Goal: Task Accomplishment & Management: Complete application form

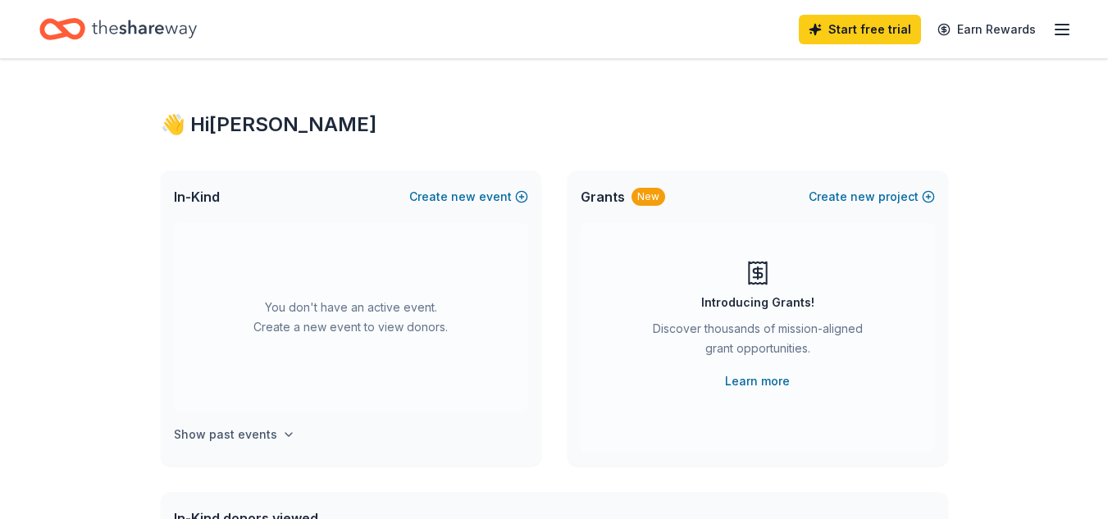
click at [237, 435] on h4 "Show past events" at bounding box center [225, 435] width 103 height 20
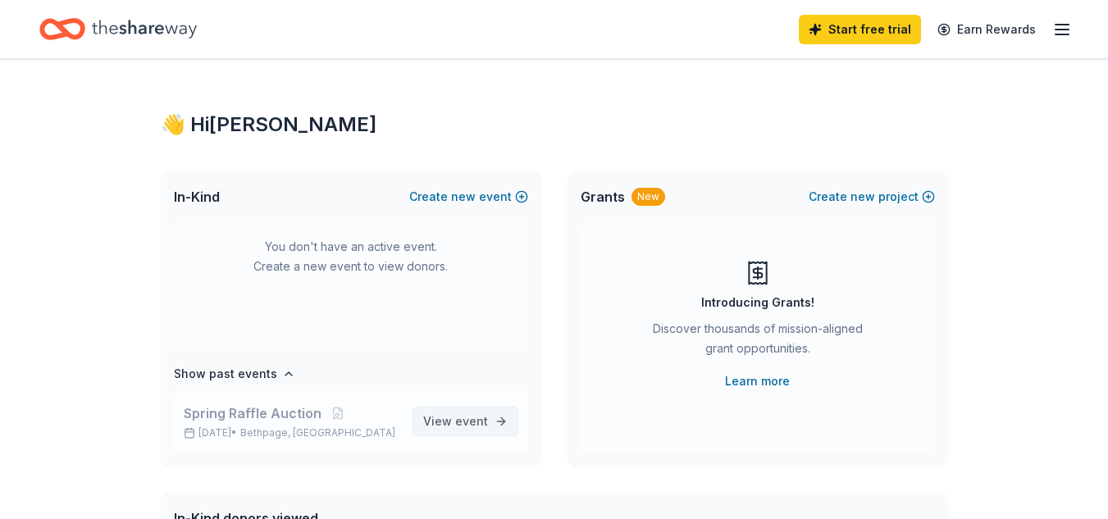
click at [442, 422] on span "View event" at bounding box center [455, 422] width 65 height 20
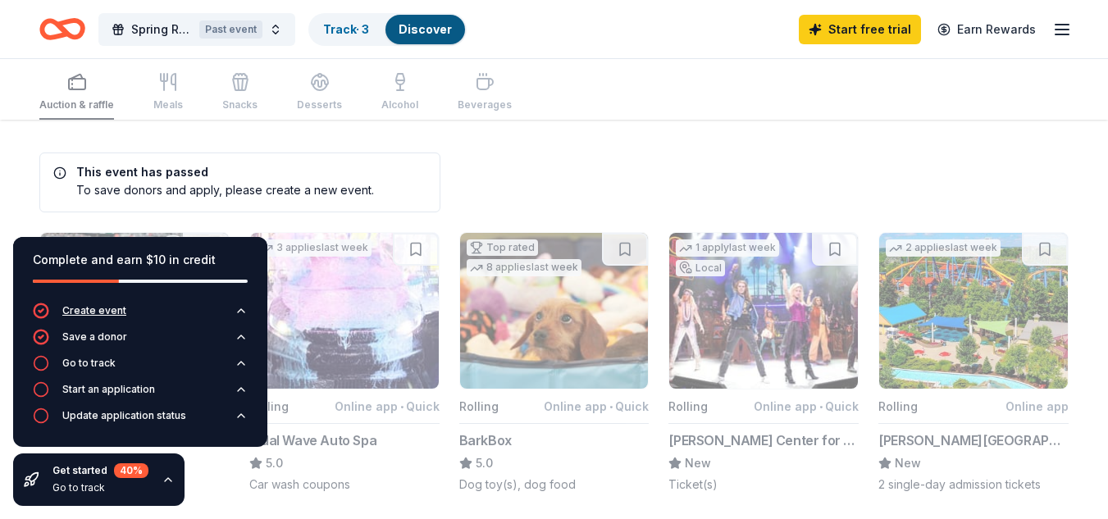
click at [105, 313] on div "Create event" at bounding box center [94, 310] width 64 height 13
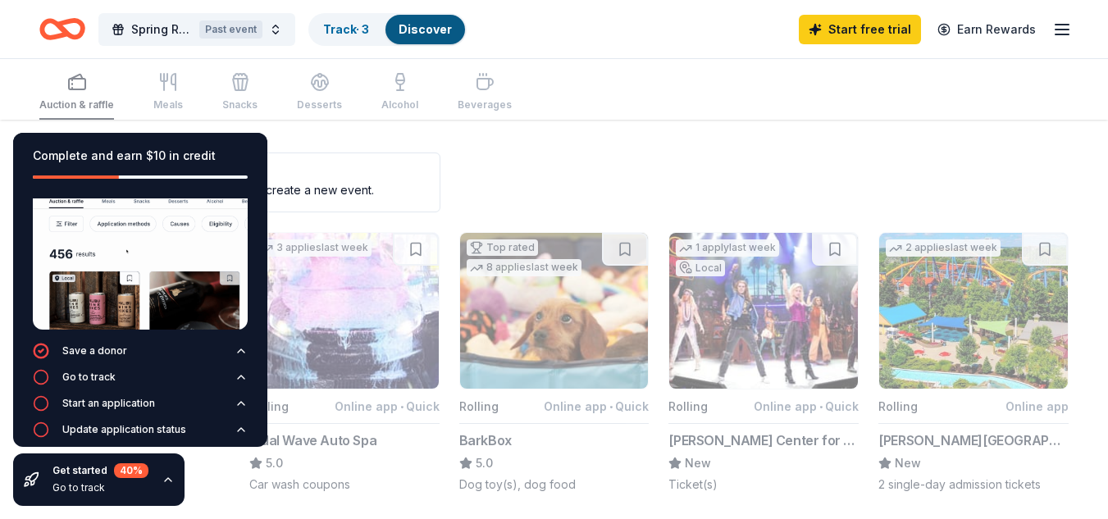
scroll to position [119, 0]
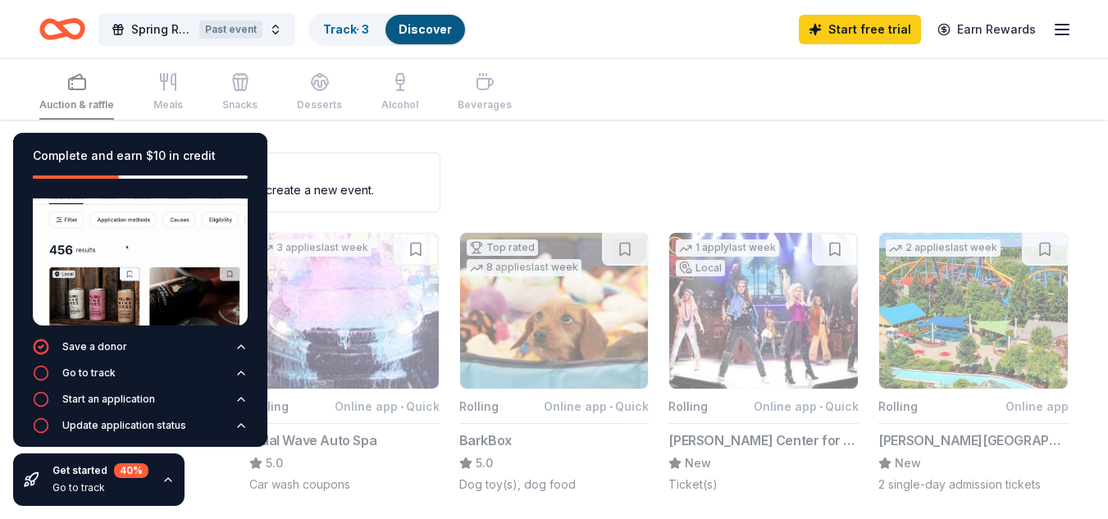
click at [166, 479] on icon "button" at bounding box center [168, 479] width 7 height 3
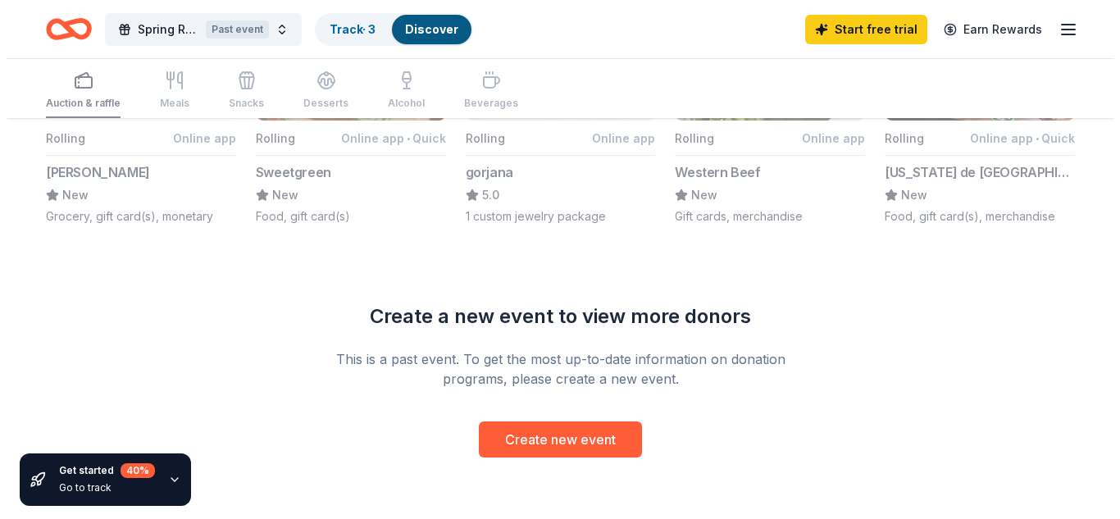
scroll to position [1230, 0]
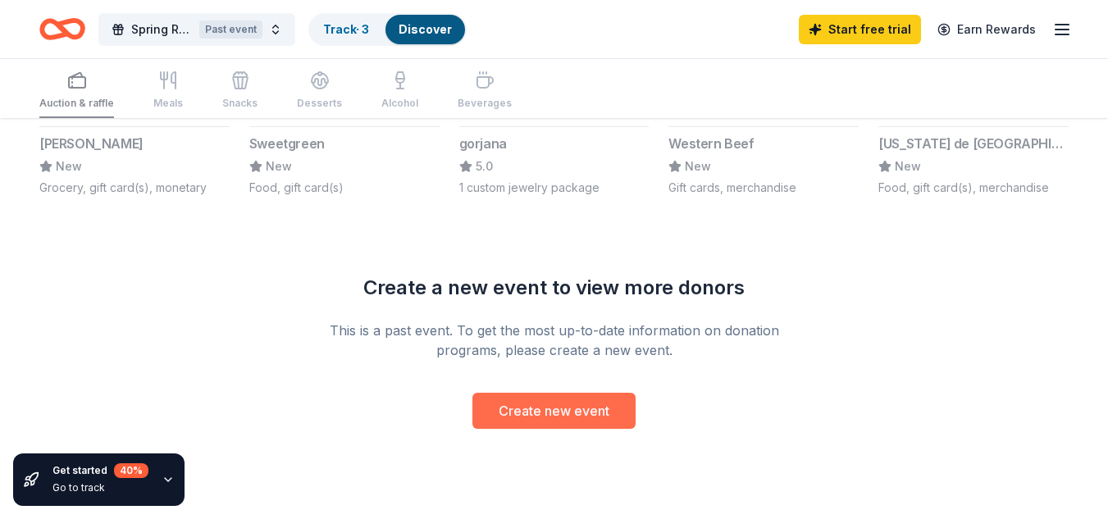
click at [563, 414] on button "Create new event" at bounding box center [553, 411] width 163 height 36
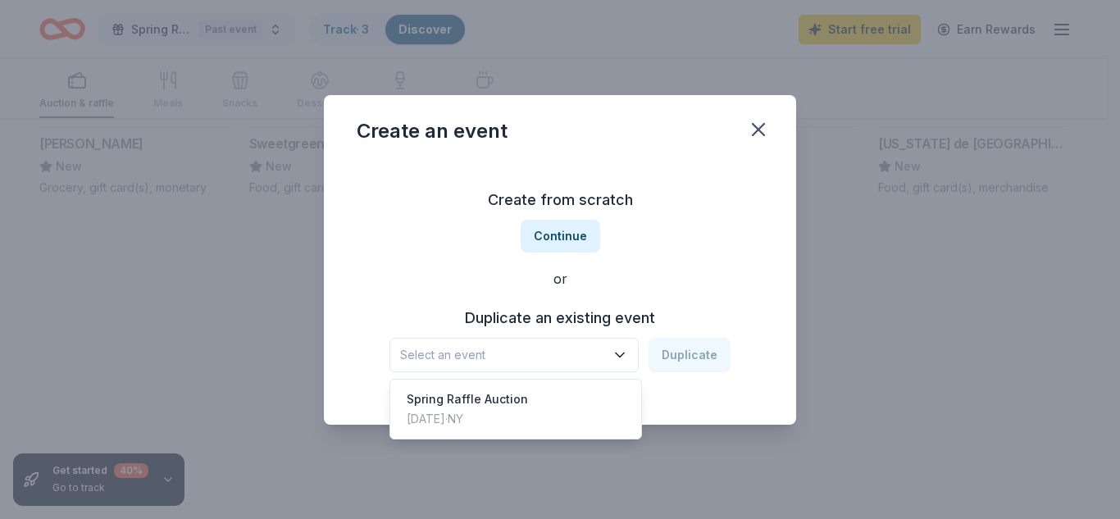
click at [618, 359] on icon "button" at bounding box center [620, 355] width 16 height 16
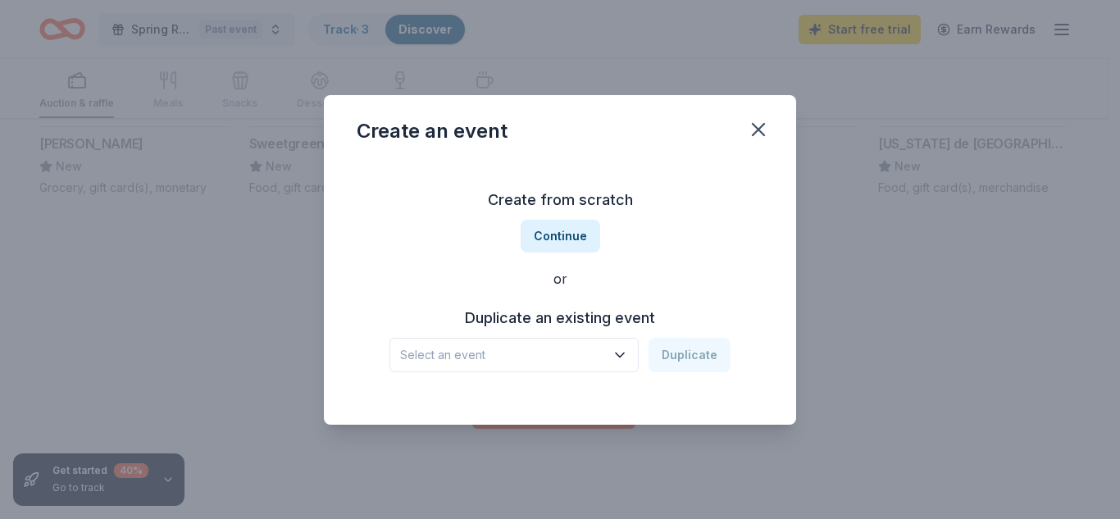
click at [443, 354] on span "Select an event" at bounding box center [502, 355] width 205 height 20
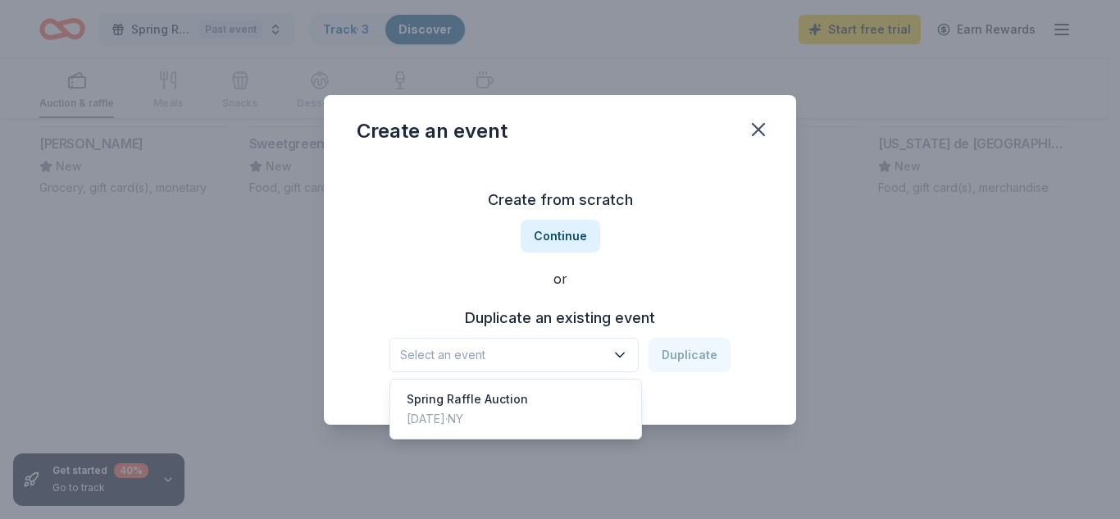
click at [433, 348] on span "Select an event" at bounding box center [502, 355] width 205 height 20
click at [563, 235] on div "Create from scratch Continue or Duplicate an existing event Select an event Dup…" at bounding box center [560, 280] width 407 height 238
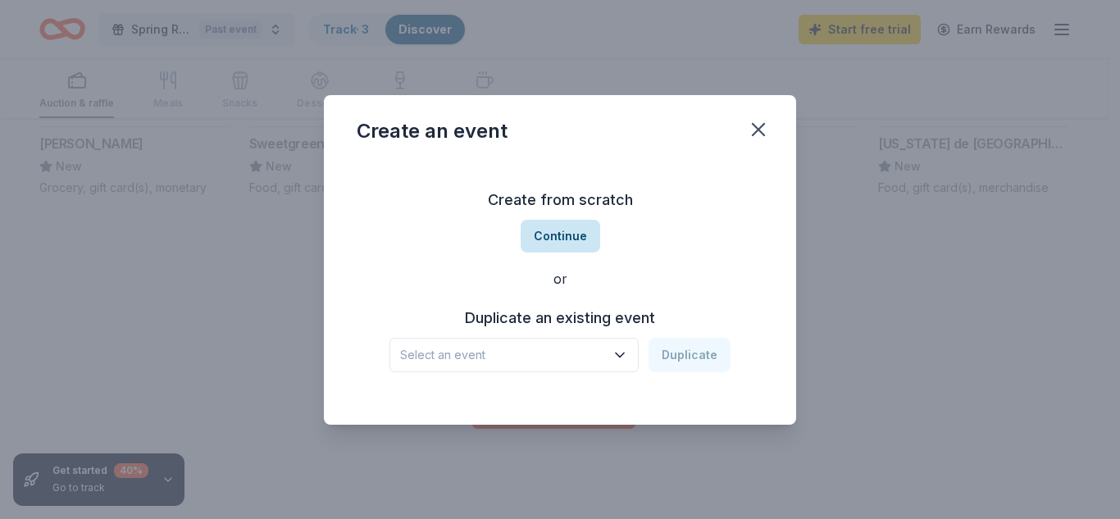
click at [562, 235] on button "Continue" at bounding box center [561, 236] width 80 height 33
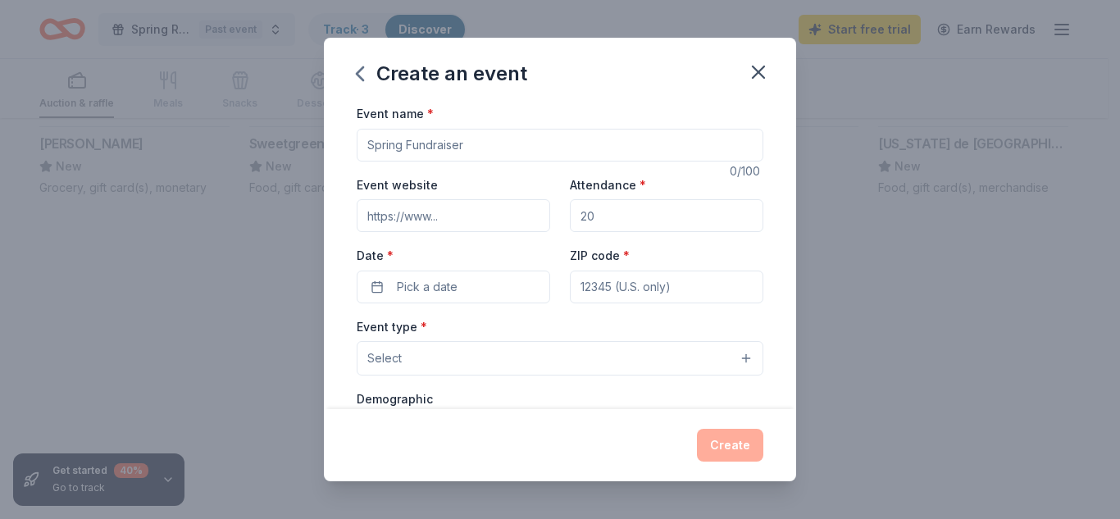
click at [455, 139] on input "Event name *" at bounding box center [560, 145] width 407 height 33
click at [489, 145] on input "Event name *" at bounding box center [560, 145] width 407 height 33
drag, startPoint x: 489, startPoint y: 145, endPoint x: 382, endPoint y: 150, distance: 106.7
click at [382, 150] on input "Event name *" at bounding box center [560, 145] width 407 height 33
click at [503, 152] on input "Event name *" at bounding box center [560, 145] width 407 height 33
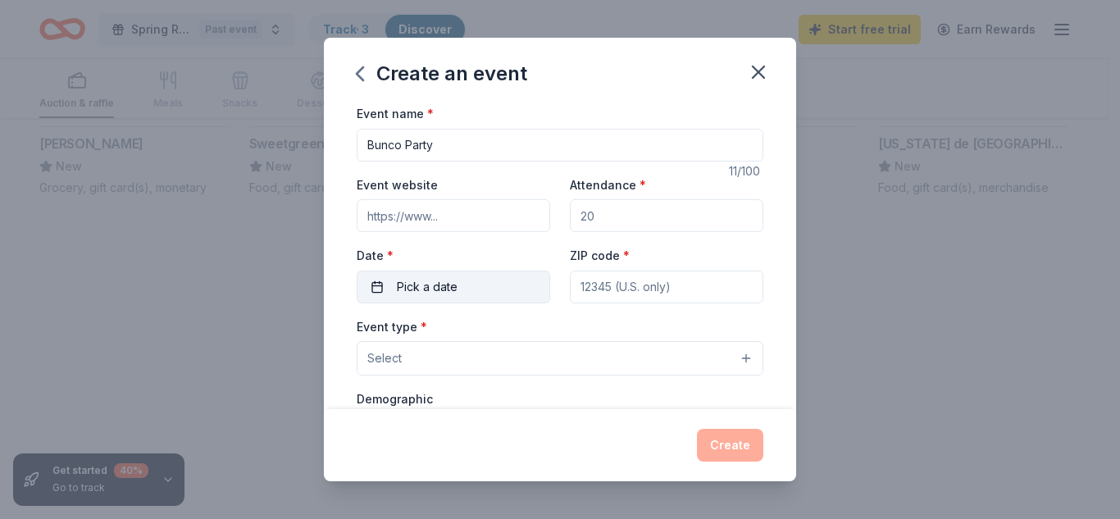
type input "Bunco Party"
click at [410, 286] on span "Pick a date" at bounding box center [427, 287] width 61 height 20
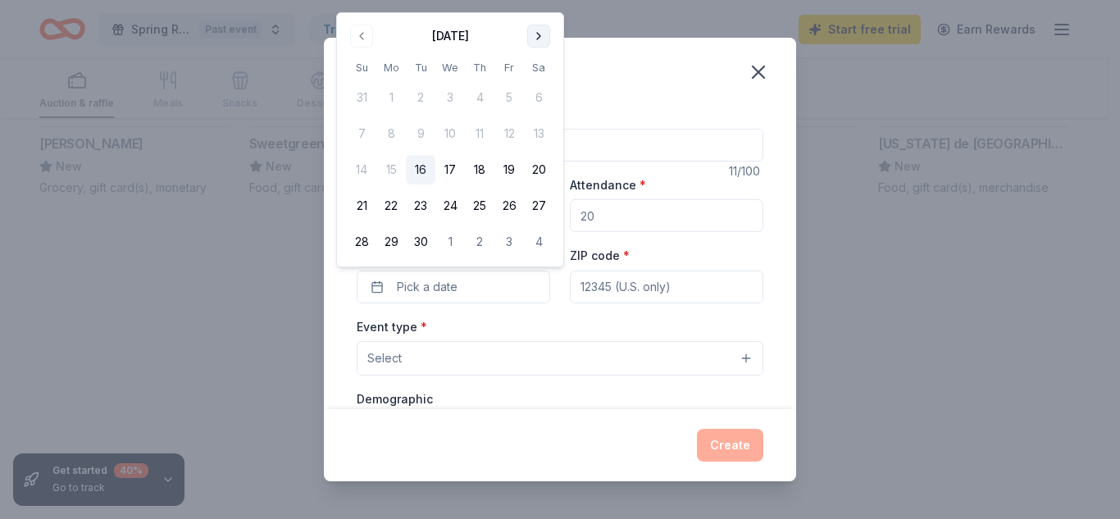
click at [542, 35] on button "Go to next month" at bounding box center [538, 36] width 23 height 23
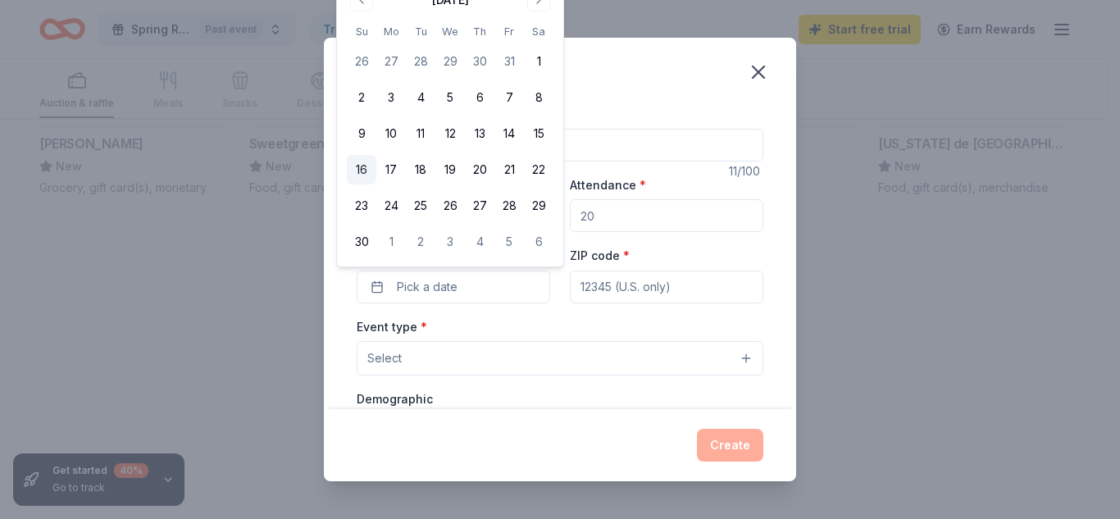
click at [362, 171] on button "16" at bounding box center [362, 170] width 30 height 30
click at [505, 319] on div "Event type * Select" at bounding box center [560, 347] width 407 height 60
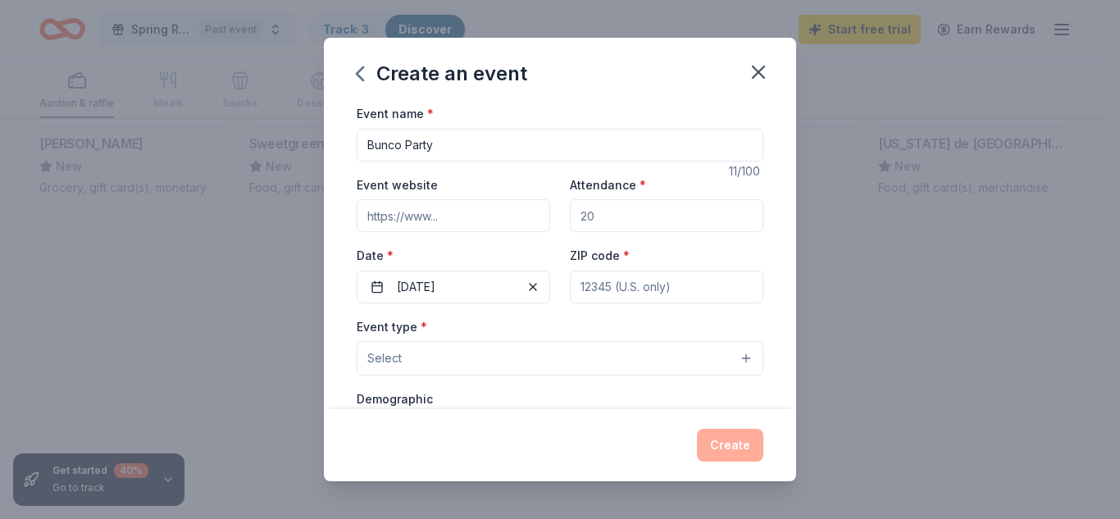
click at [600, 288] on input "ZIP code *" at bounding box center [667, 287] width 194 height 33
type input "11801"
click at [732, 361] on button "Select" at bounding box center [560, 358] width 407 height 34
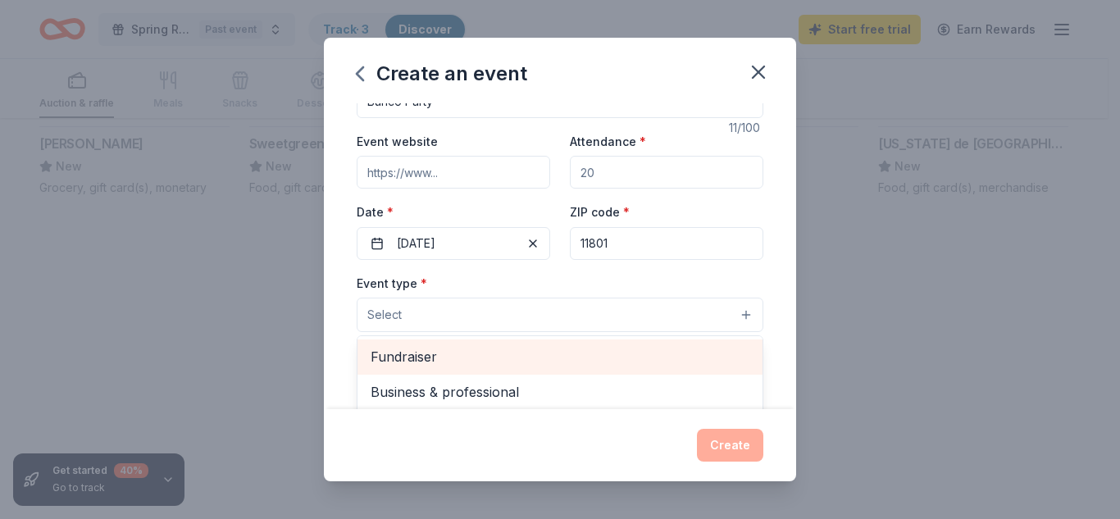
scroll to position [82, 0]
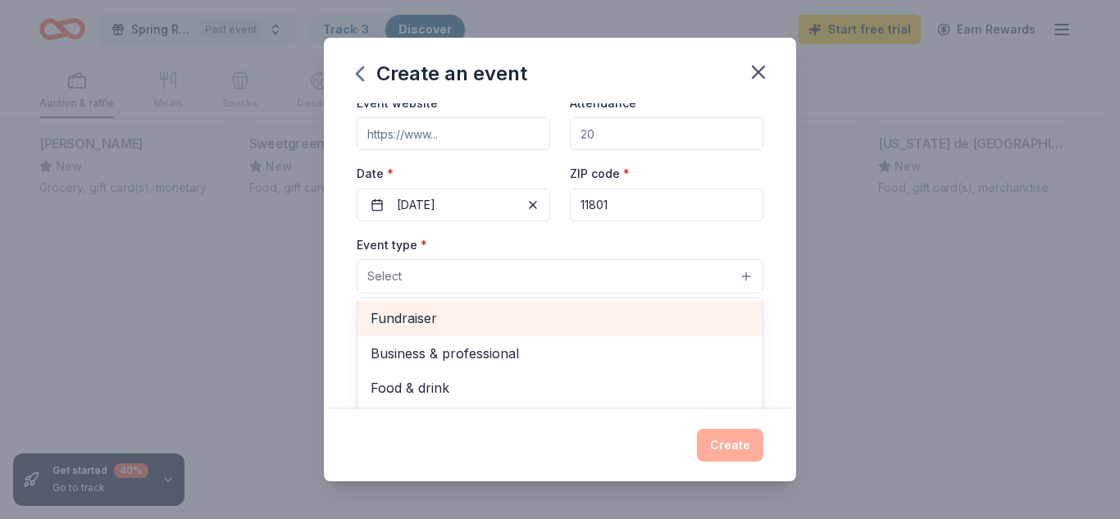
drag, startPoint x: 403, startPoint y: 314, endPoint x: 427, endPoint y: 316, distance: 24.7
click at [405, 314] on span "Fundraiser" at bounding box center [560, 318] width 379 height 21
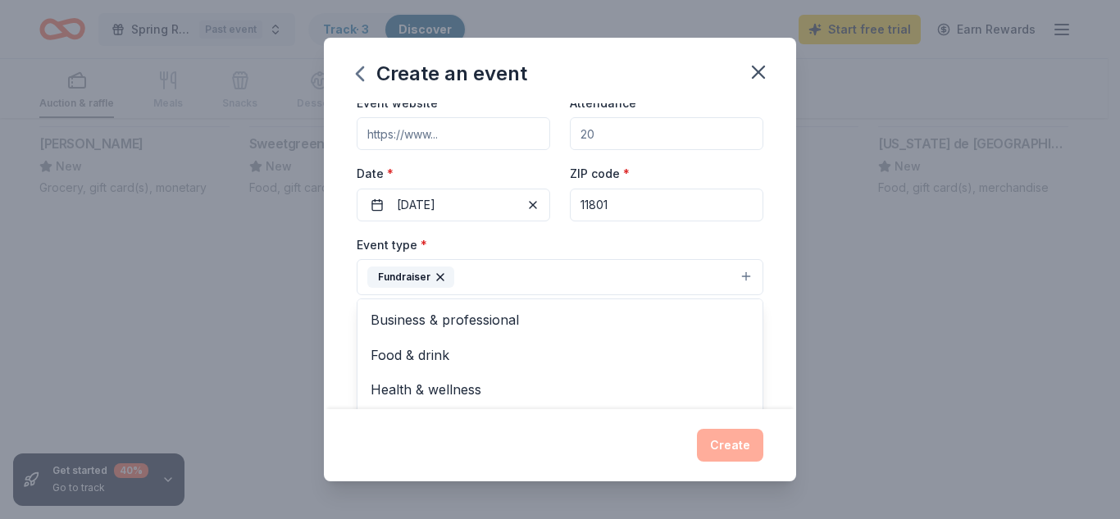
scroll to position [20, 0]
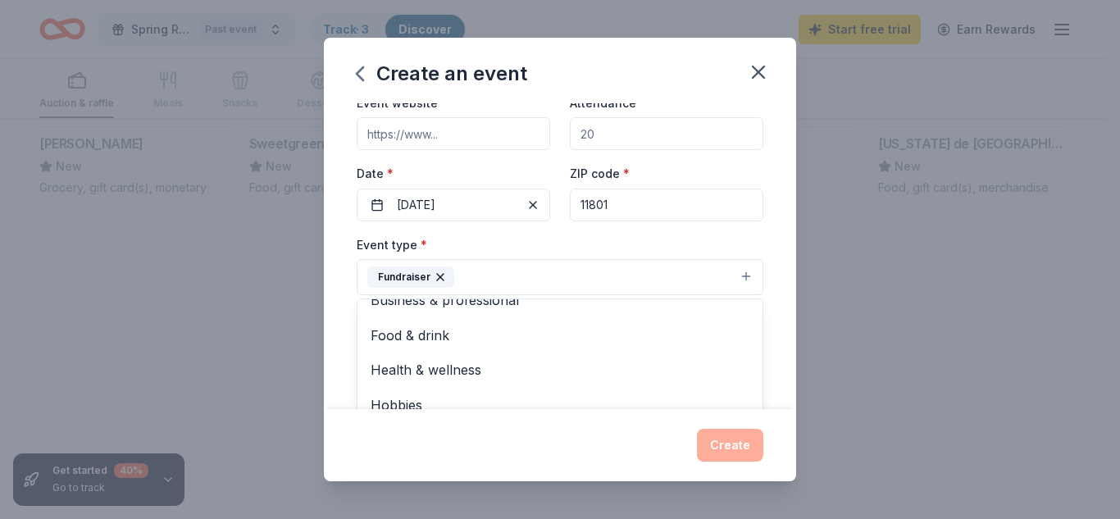
click at [776, 324] on div "Event name * Bunco Party 11 /100 Event website Attendance * Date * 11/16/2025 Z…" at bounding box center [560, 256] width 472 height 306
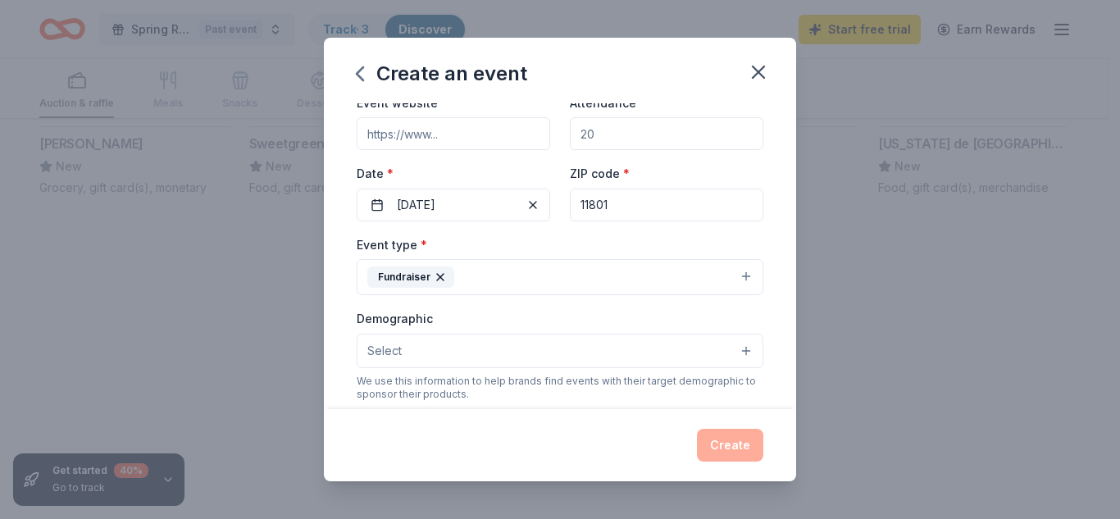
click at [732, 350] on button "Select" at bounding box center [560, 351] width 407 height 34
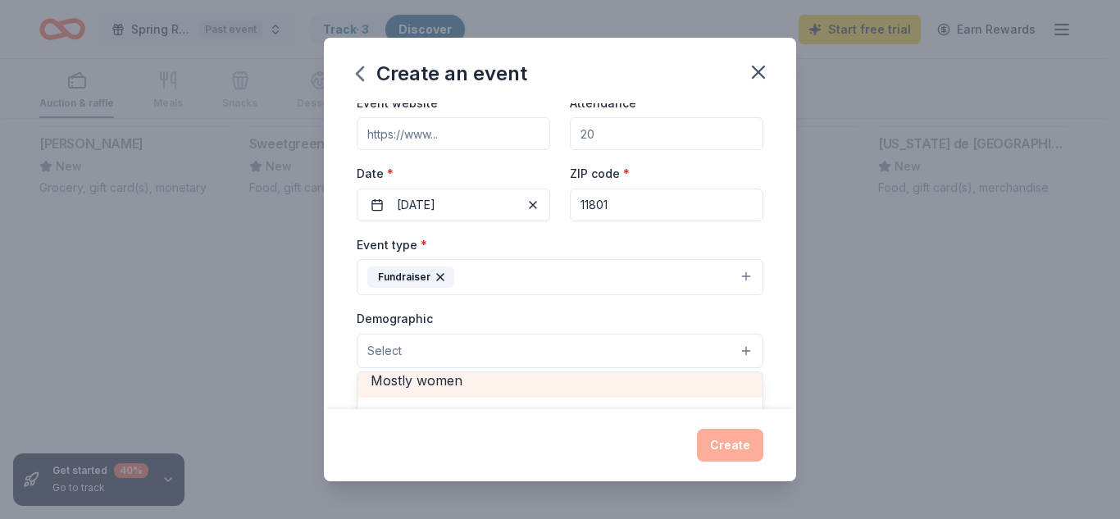
scroll to position [73, 0]
click at [474, 381] on span "Mostly women" at bounding box center [560, 389] width 379 height 21
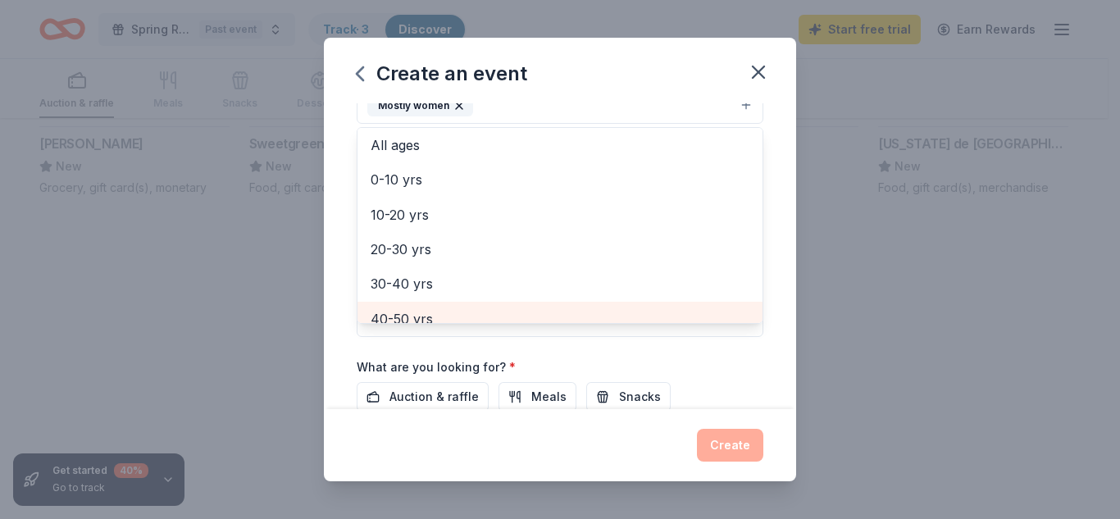
scroll to position [86, 0]
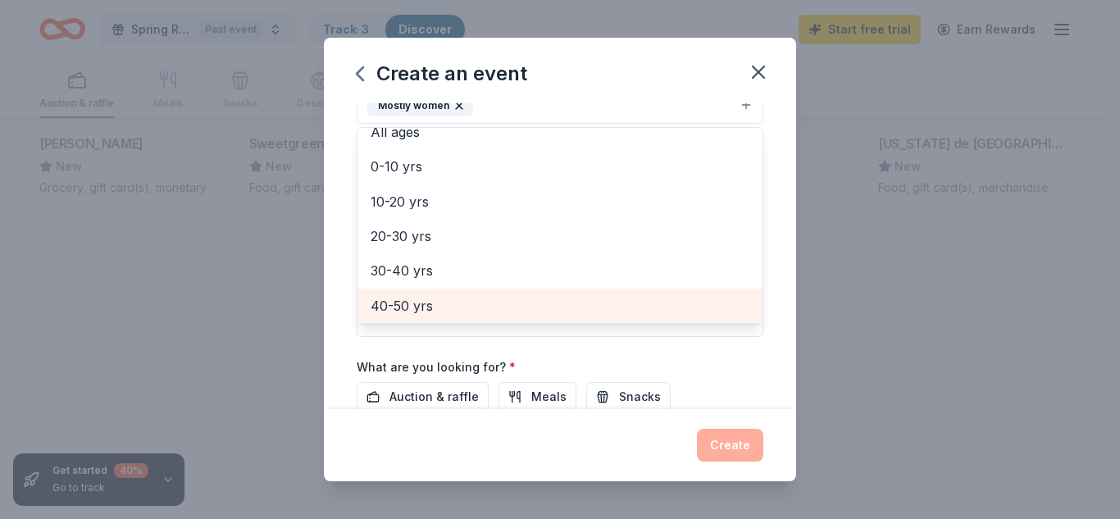
click at [422, 314] on span "40-50 yrs" at bounding box center [560, 305] width 379 height 21
click at [424, 305] on span "50-60 yrs" at bounding box center [560, 305] width 379 height 21
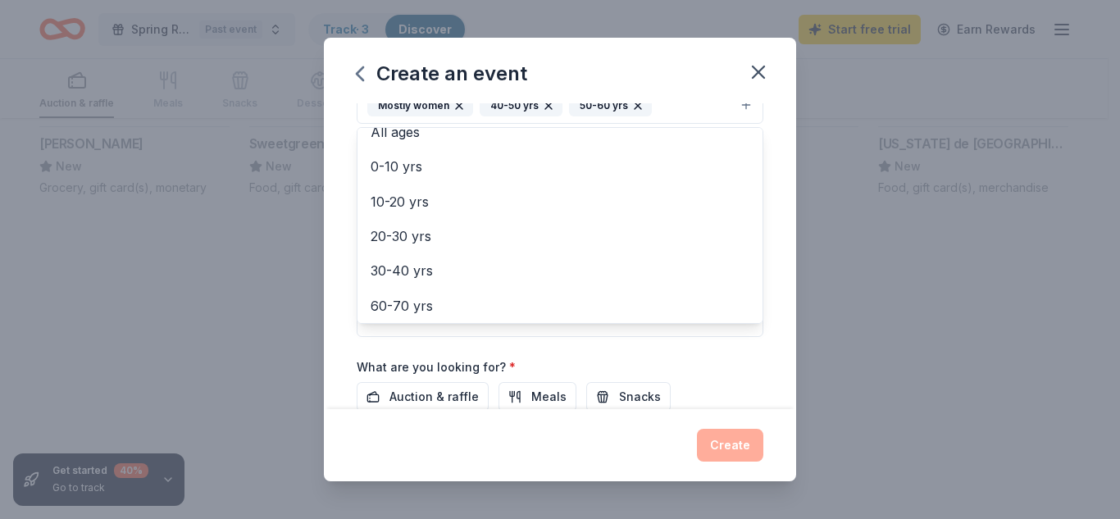
drag, startPoint x: 758, startPoint y: 66, endPoint x: 811, endPoint y: 170, distance: 116.3
click at [758, 69] on div "Create an event Event name * Bunco Party 11 /100 Event website Attendance * Dat…" at bounding box center [560, 260] width 472 height 444
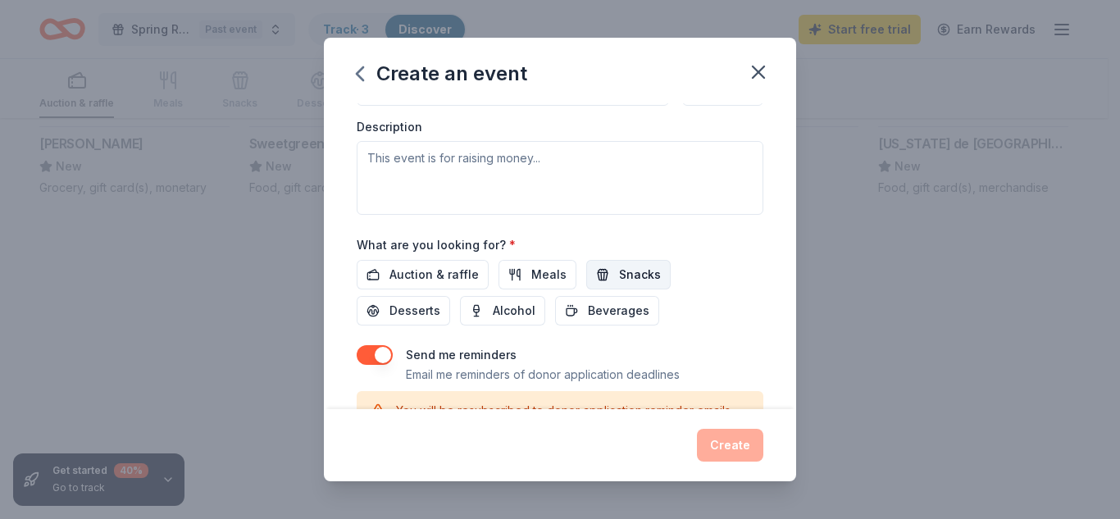
scroll to position [477, 0]
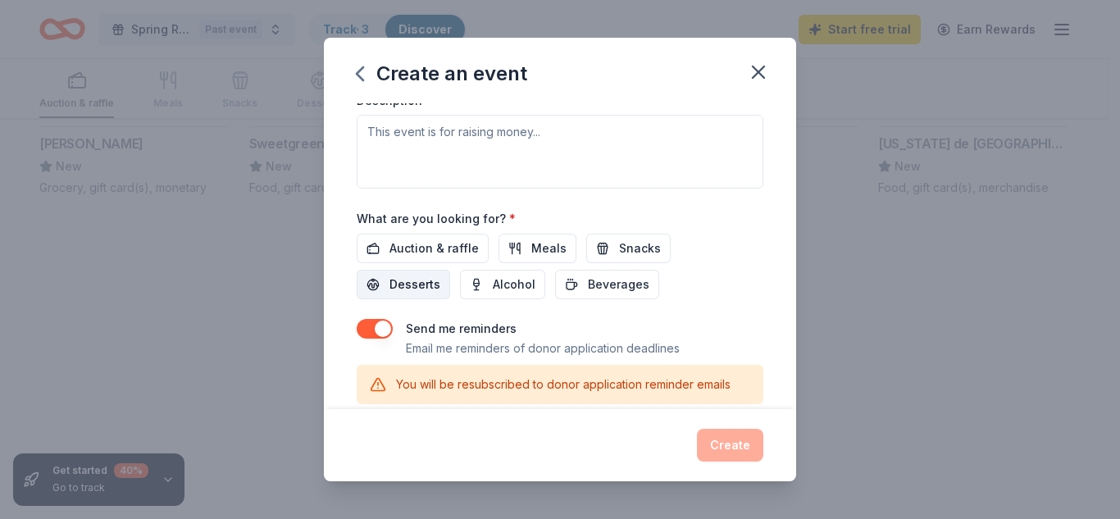
drag, startPoint x: 440, startPoint y: 244, endPoint x: 437, endPoint y: 287, distance: 43.6
click at [440, 247] on span "Auction & raffle" at bounding box center [434, 249] width 89 height 20
click at [730, 448] on div "Create" at bounding box center [560, 445] width 407 height 33
click at [730, 449] on div "Create" at bounding box center [560, 445] width 407 height 33
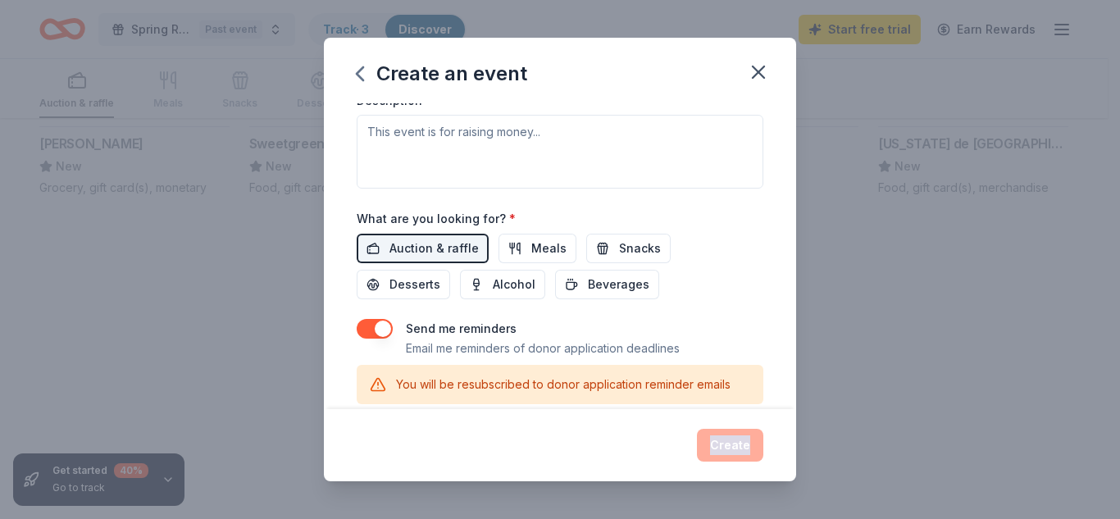
click at [730, 449] on div "Create" at bounding box center [560, 445] width 407 height 33
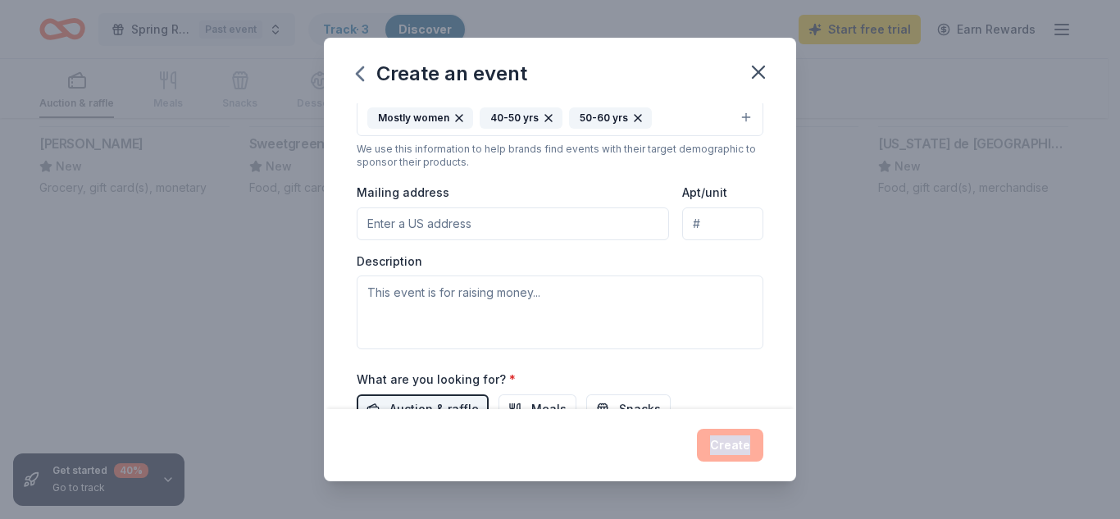
scroll to position [313, 0]
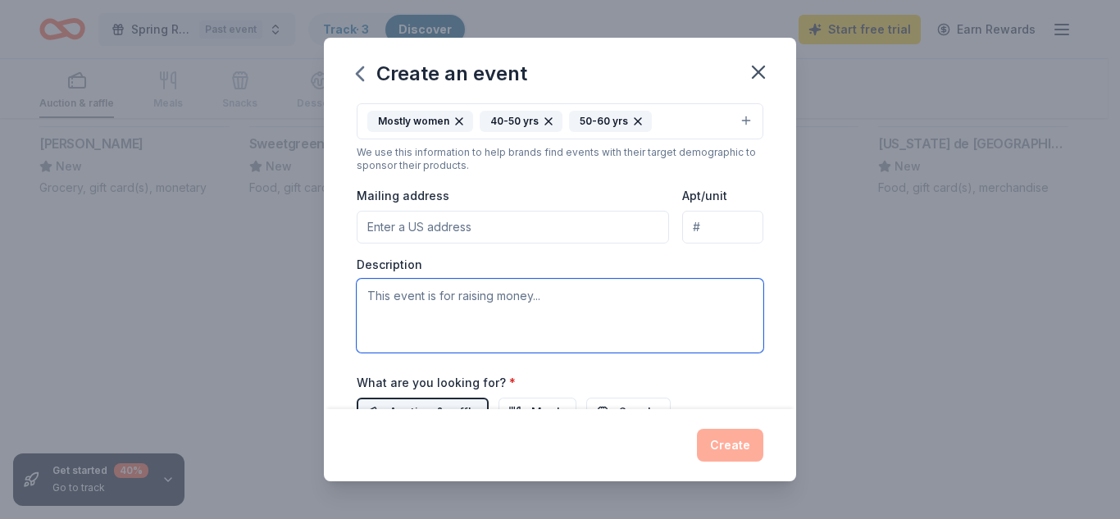
click at [551, 299] on textarea at bounding box center [560, 316] width 407 height 74
drag, startPoint x: 536, startPoint y: 294, endPoint x: 542, endPoint y: 308, distance: 15.1
click at [536, 295] on textarea at bounding box center [560, 316] width 407 height 74
click at [371, 295] on textarea at bounding box center [560, 316] width 407 height 74
drag, startPoint x: 363, startPoint y: 294, endPoint x: 485, endPoint y: 296, distance: 121.4
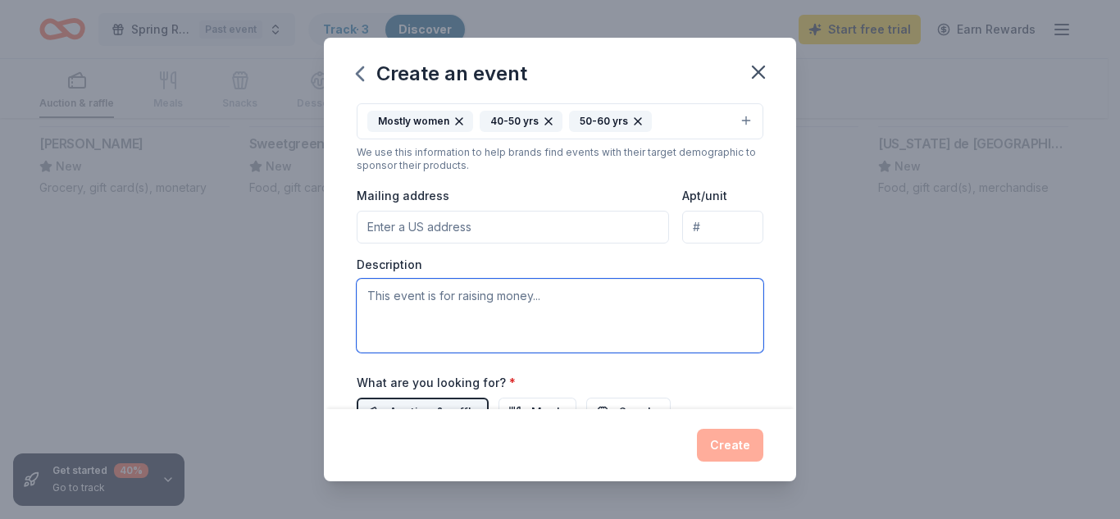
click at [481, 296] on textarea at bounding box center [560, 316] width 407 height 74
click at [541, 296] on textarea at bounding box center [560, 316] width 407 height 74
click at [545, 303] on textarea at bounding box center [560, 316] width 407 height 74
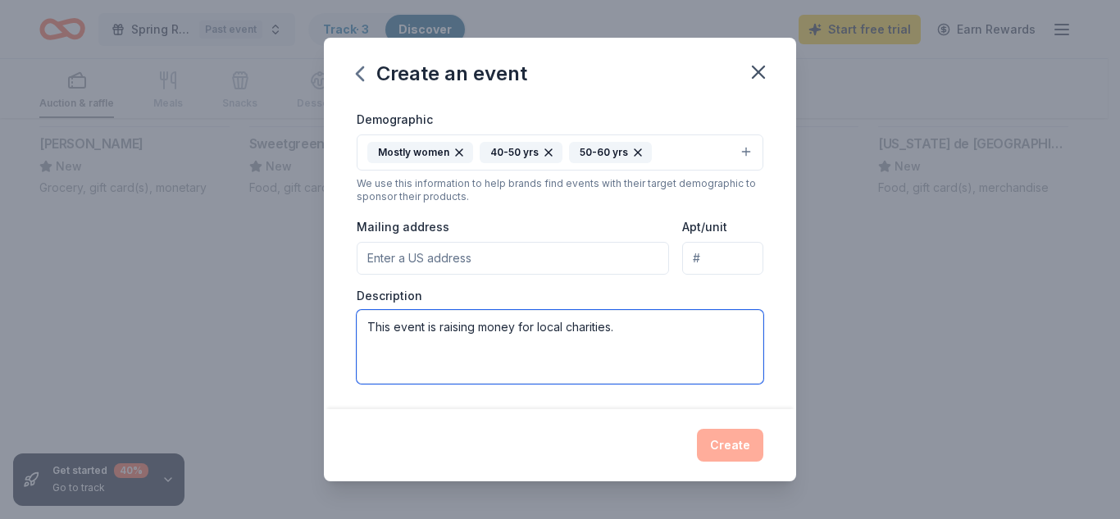
type textarea "This event is raising money for local charities."
click at [399, 253] on input "Mailing address" at bounding box center [513, 258] width 313 height 33
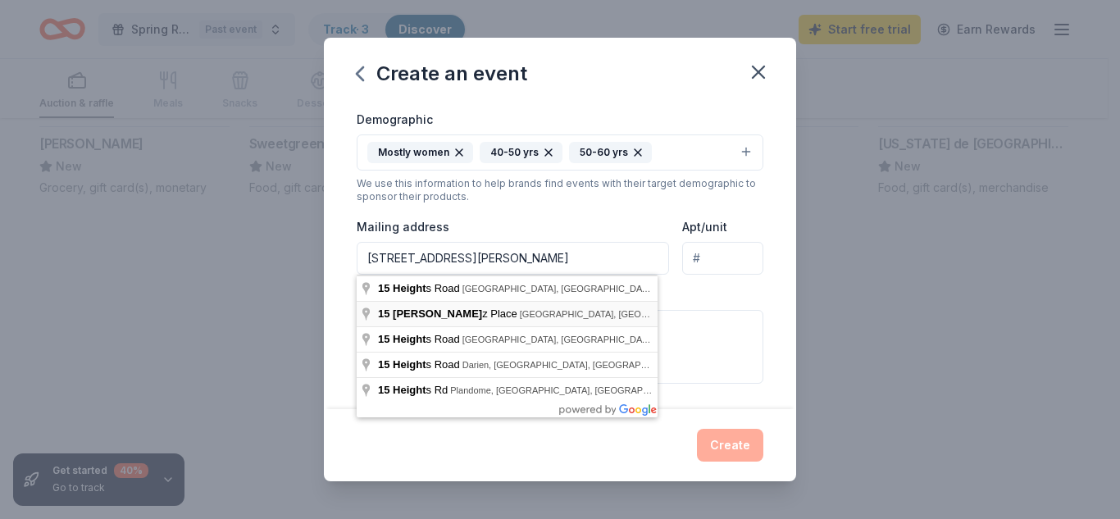
type input "15 Heitz Place, Hicksville, NY, 11801"
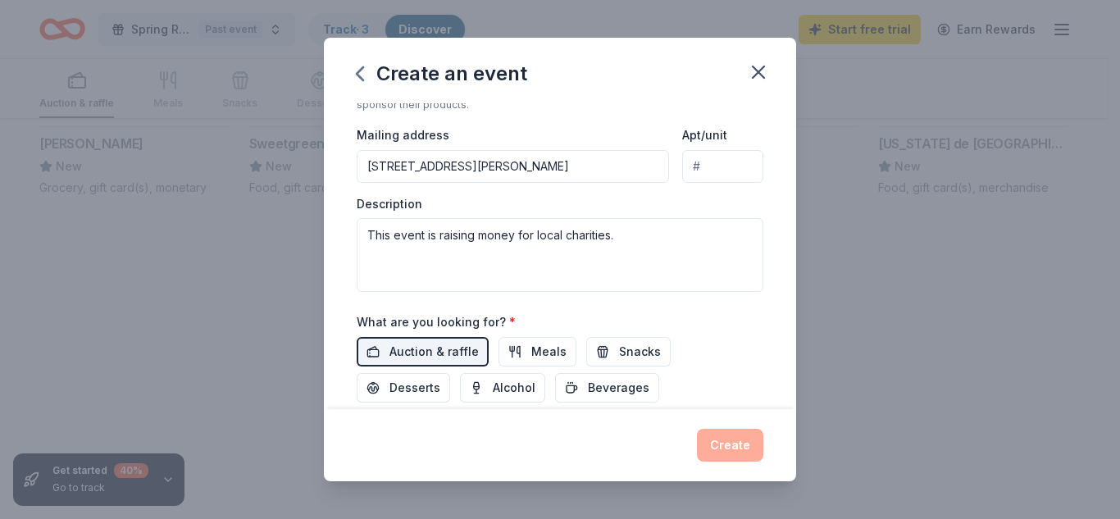
scroll to position [445, 0]
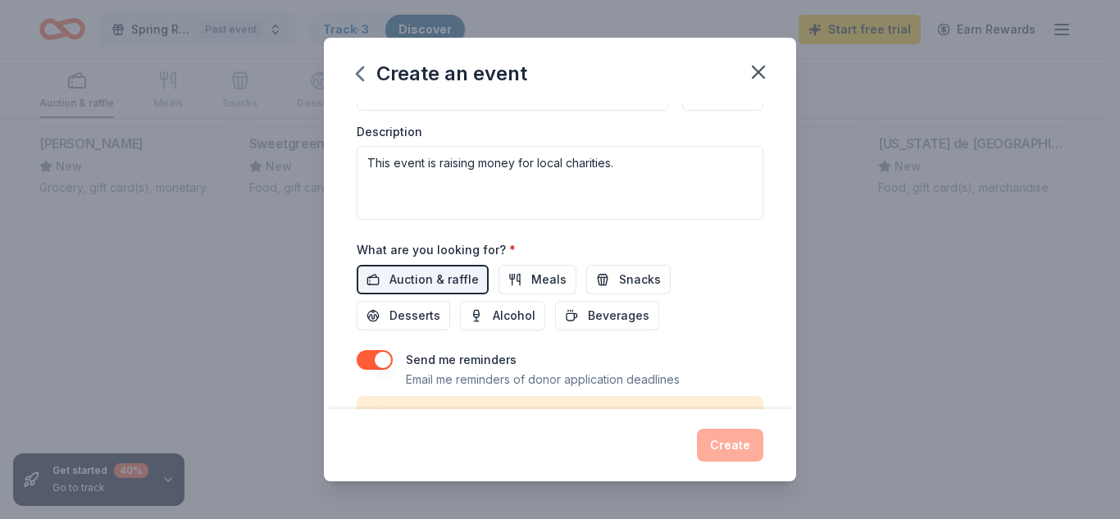
click at [741, 442] on div "Create" at bounding box center [560, 445] width 407 height 33
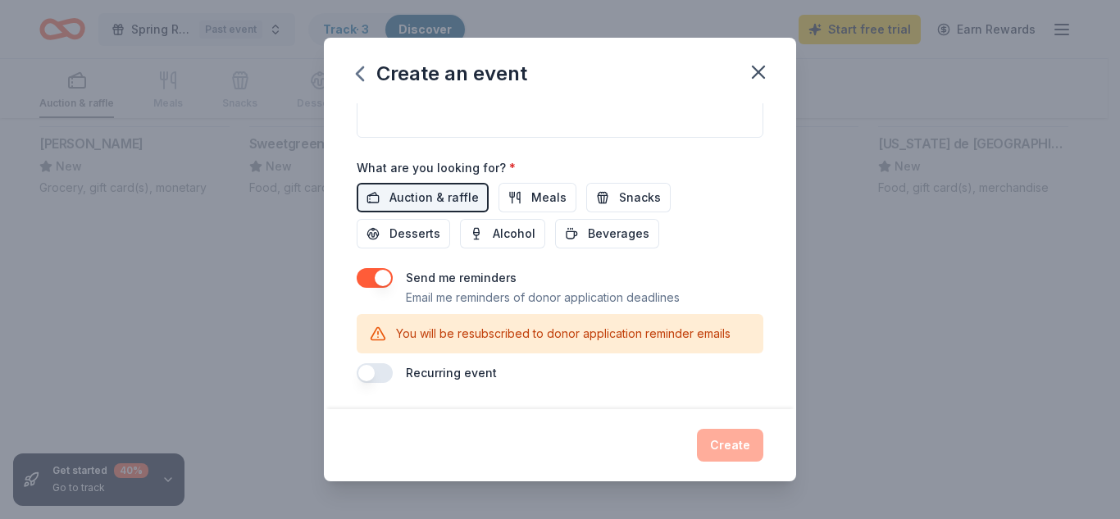
drag, startPoint x: 464, startPoint y: 330, endPoint x: 491, endPoint y: 337, distance: 28.1
click at [469, 332] on p "You will be resubscribed to donor application reminder emails" at bounding box center [563, 334] width 335 height 20
click at [726, 448] on div "Create" at bounding box center [560, 445] width 407 height 33
click at [725, 448] on div "Create" at bounding box center [560, 445] width 407 height 33
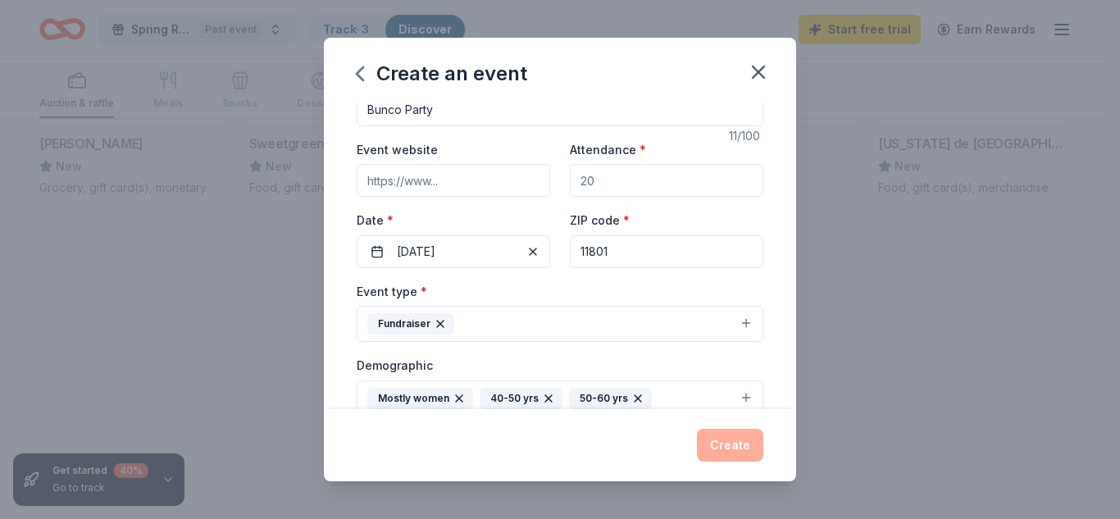
scroll to position [0, 0]
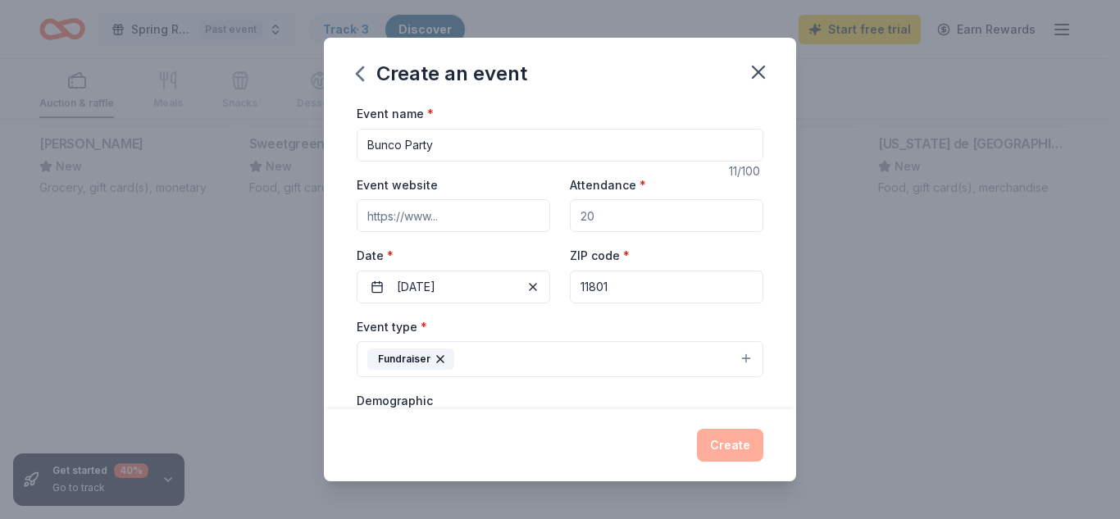
click at [594, 214] on input "Attendance *" at bounding box center [667, 215] width 194 height 33
click at [597, 212] on input "Attendance *" at bounding box center [667, 215] width 194 height 33
type input "60"
drag, startPoint x: 726, startPoint y: 436, endPoint x: 682, endPoint y: 463, distance: 51.9
click at [726, 437] on button "Create" at bounding box center [730, 445] width 66 height 33
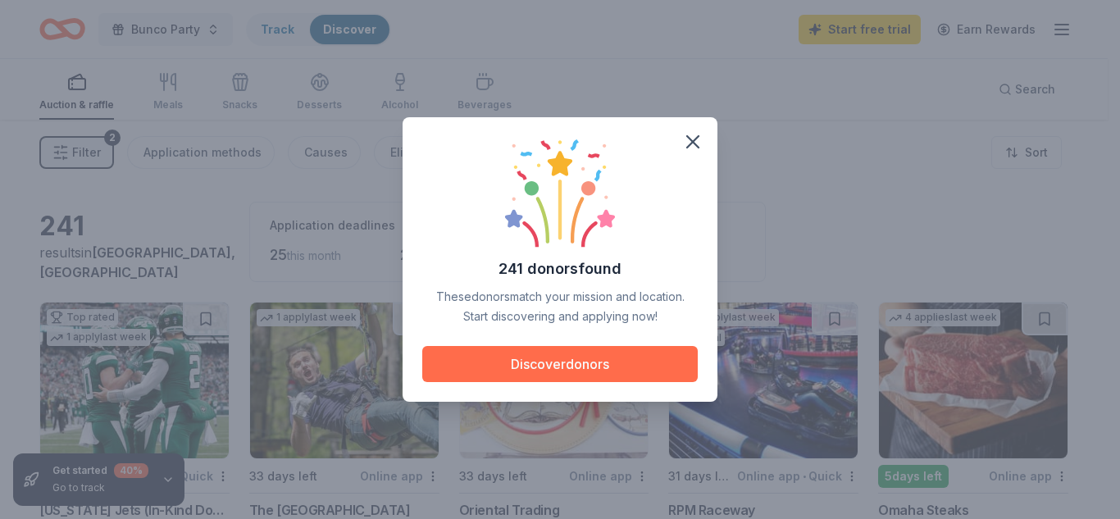
click at [577, 367] on button "Discover donors" at bounding box center [560, 364] width 276 height 36
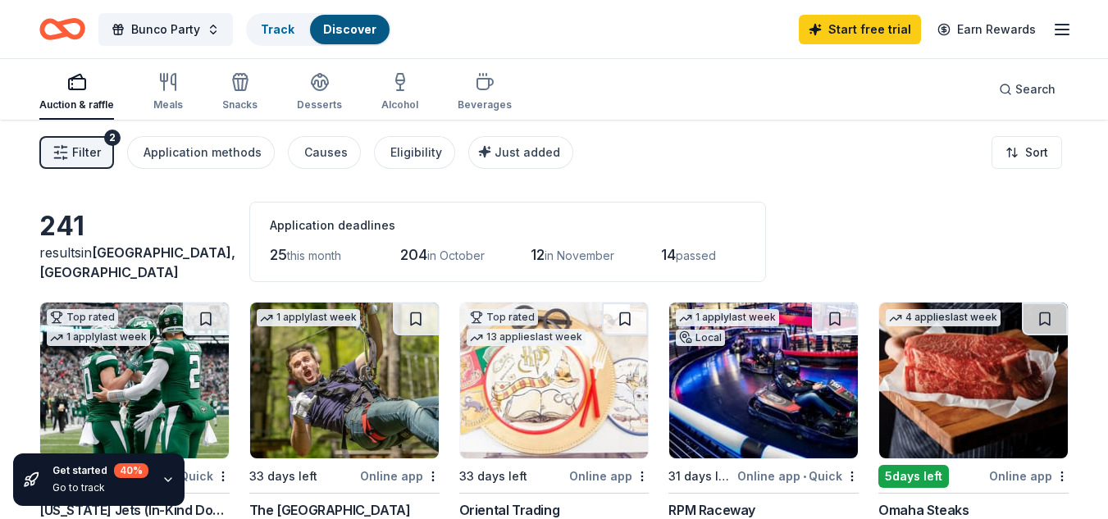
click at [75, 151] on span "Filter" at bounding box center [86, 153] width 29 height 20
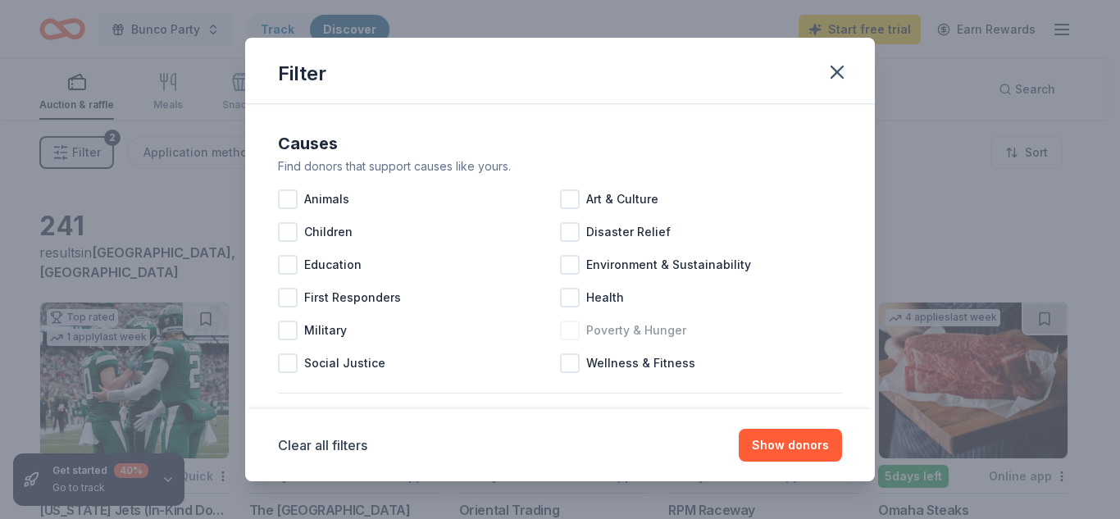
click at [568, 331] on div at bounding box center [570, 331] width 20 height 20
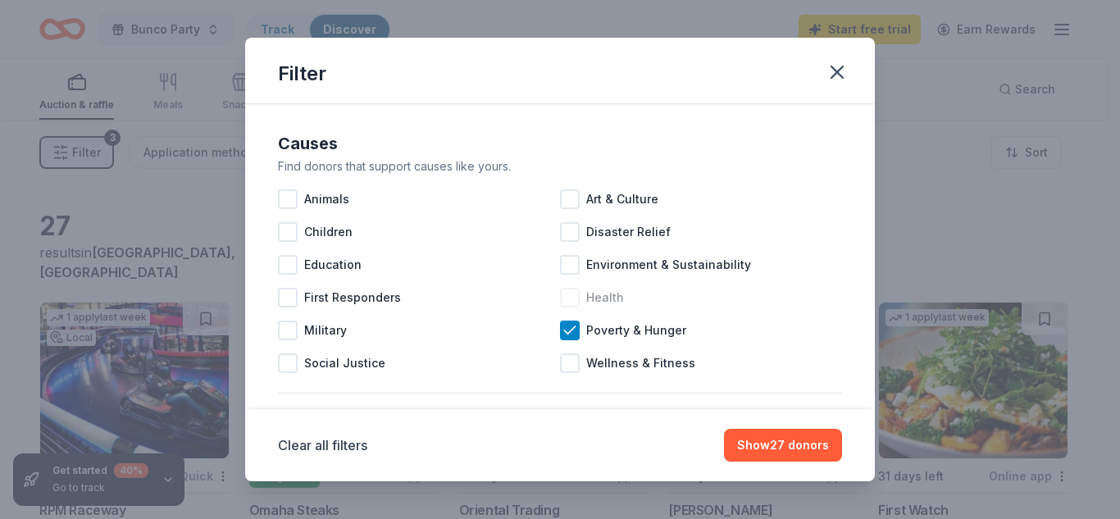
click at [564, 293] on div at bounding box center [570, 298] width 20 height 20
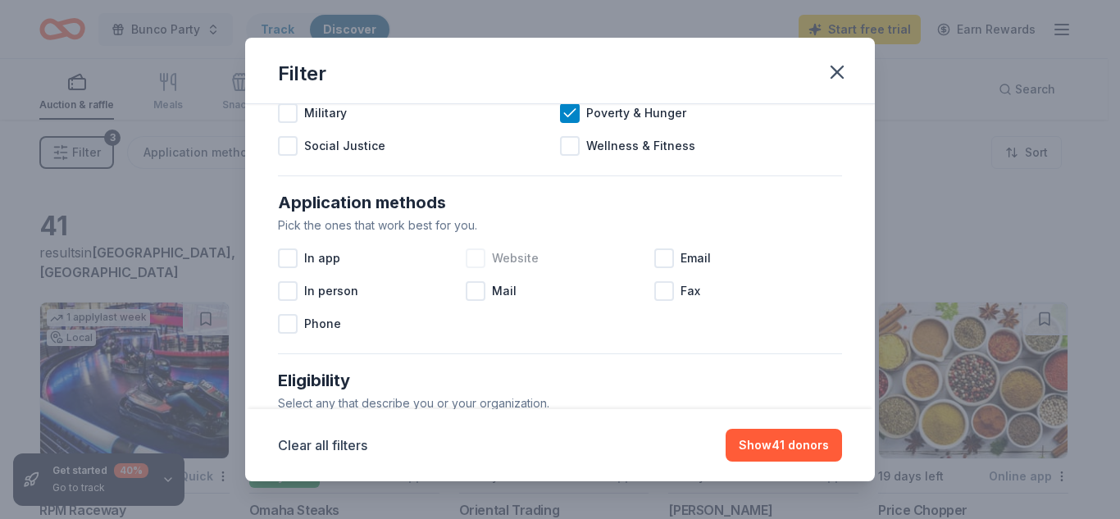
scroll to position [246, 0]
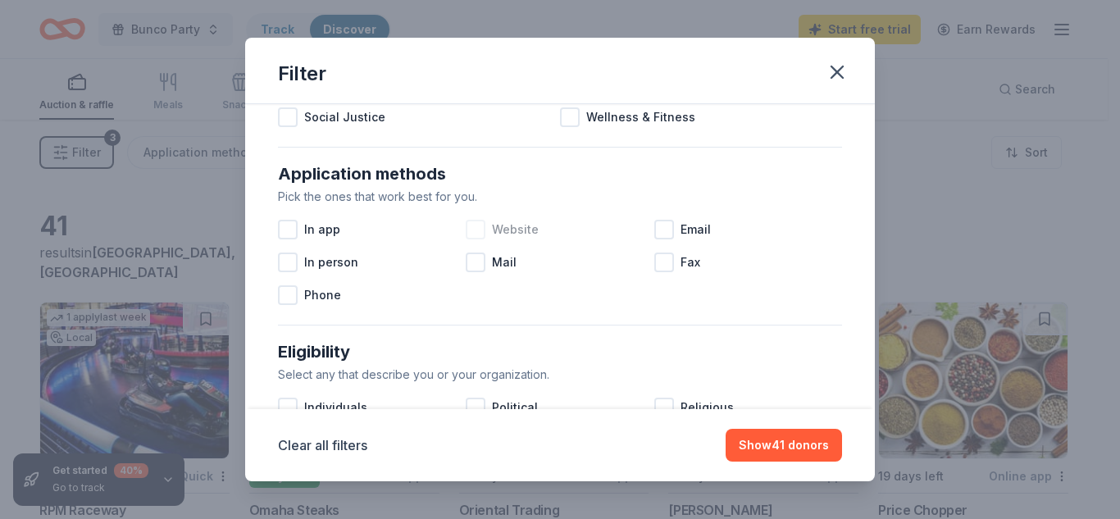
click at [474, 226] on div at bounding box center [476, 230] width 20 height 20
drag, startPoint x: 668, startPoint y: 230, endPoint x: 447, endPoint y: 284, distance: 227.0
click at [655, 235] on div "Email" at bounding box center [749, 229] width 188 height 33
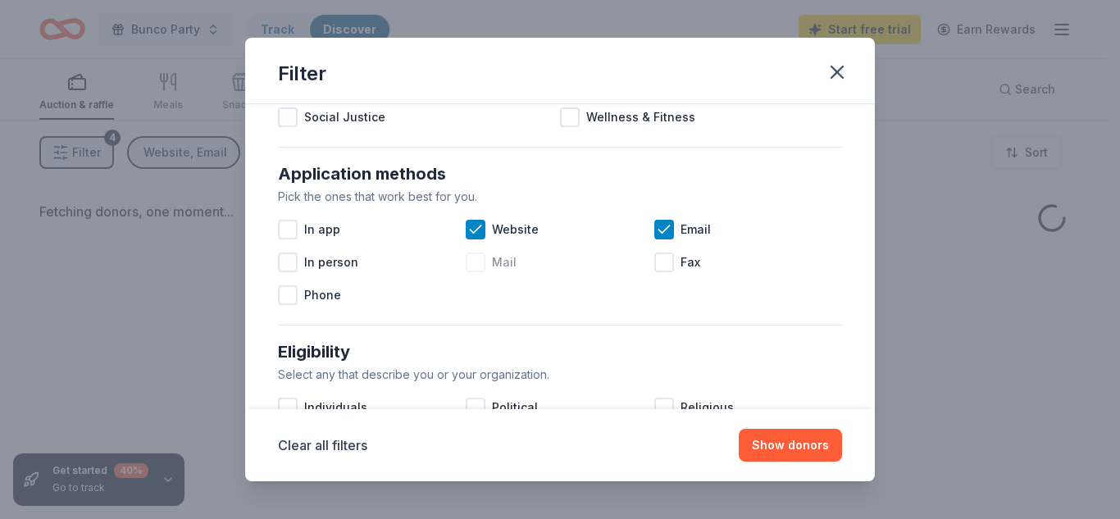
click at [473, 262] on div at bounding box center [476, 263] width 20 height 20
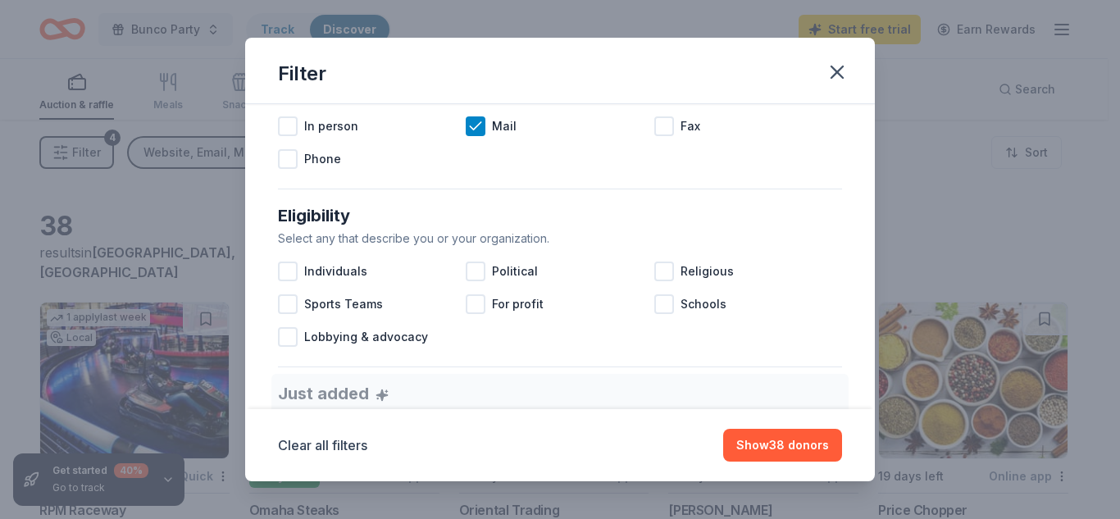
scroll to position [410, 0]
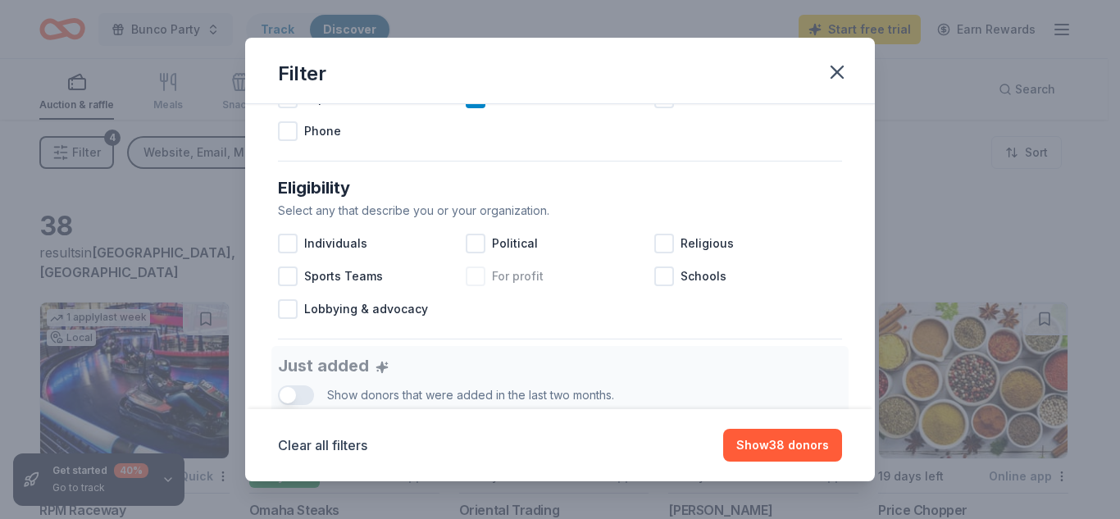
drag, startPoint x: 655, startPoint y: 235, endPoint x: 629, endPoint y: 285, distance: 55.8
click at [655, 238] on div at bounding box center [665, 244] width 20 height 20
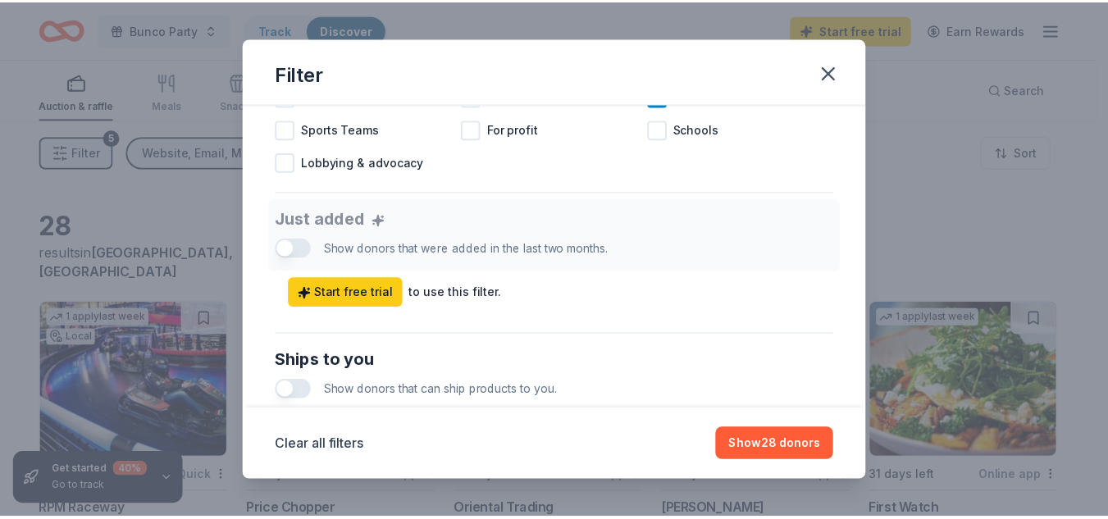
scroll to position [574, 0]
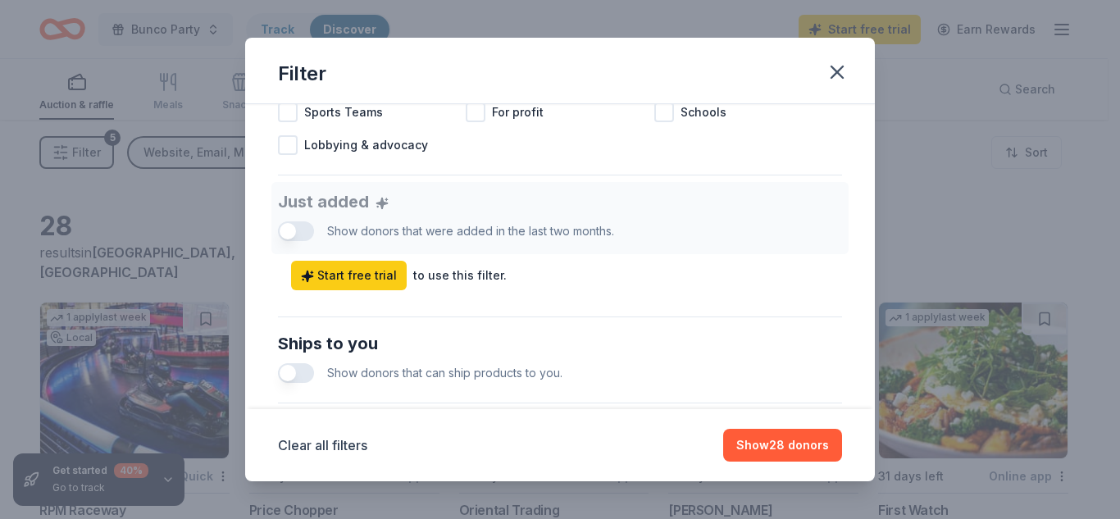
click at [303, 226] on div "Just added Show donors that were added in the last two months. Start free trial…" at bounding box center [560, 236] width 564 height 108
drag, startPoint x: 292, startPoint y: 369, endPoint x: 314, endPoint y: 367, distance: 22.2
click at [295, 369] on button "button" at bounding box center [296, 373] width 36 height 20
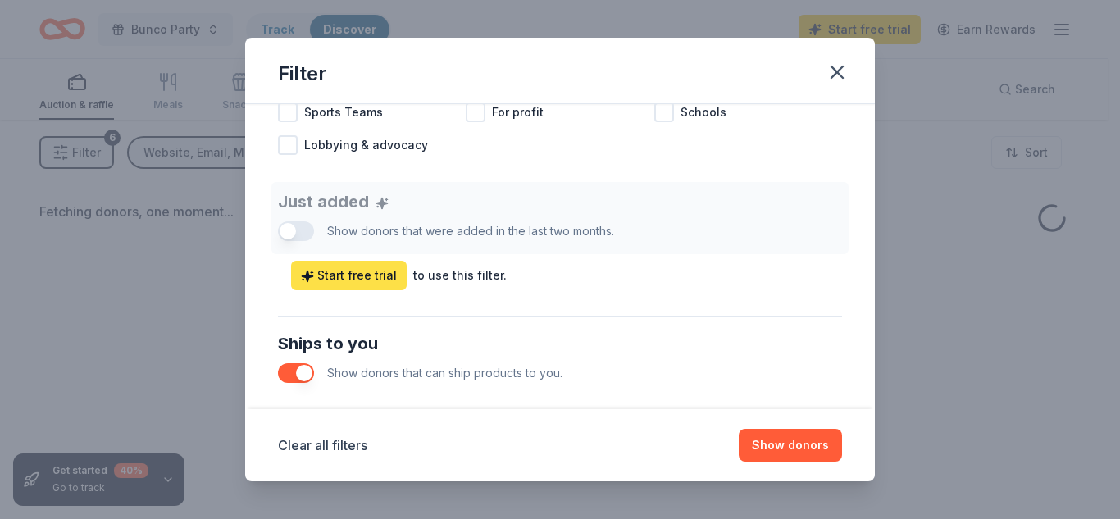
click at [358, 277] on span "Start free trial" at bounding box center [349, 276] width 96 height 20
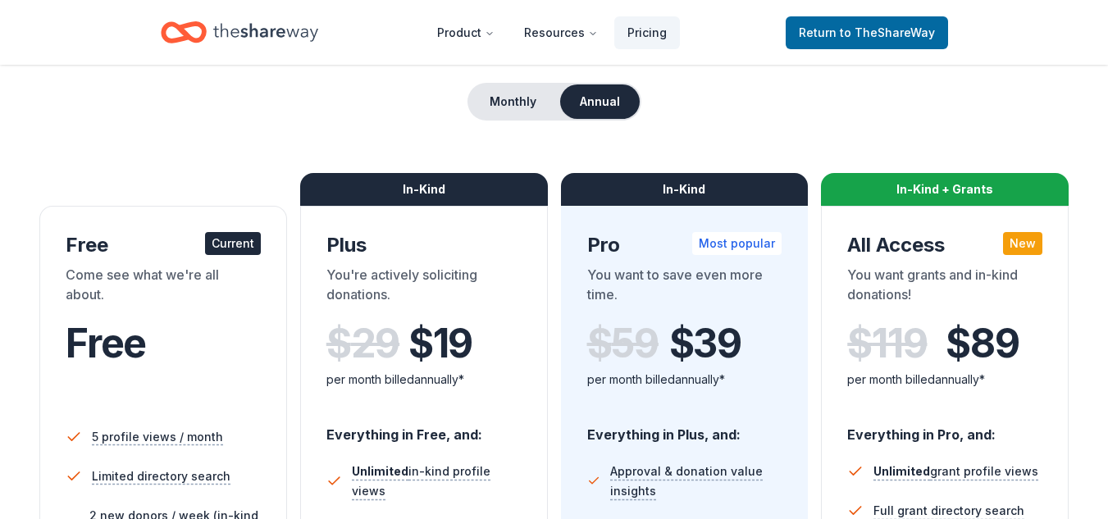
scroll to position [164, 0]
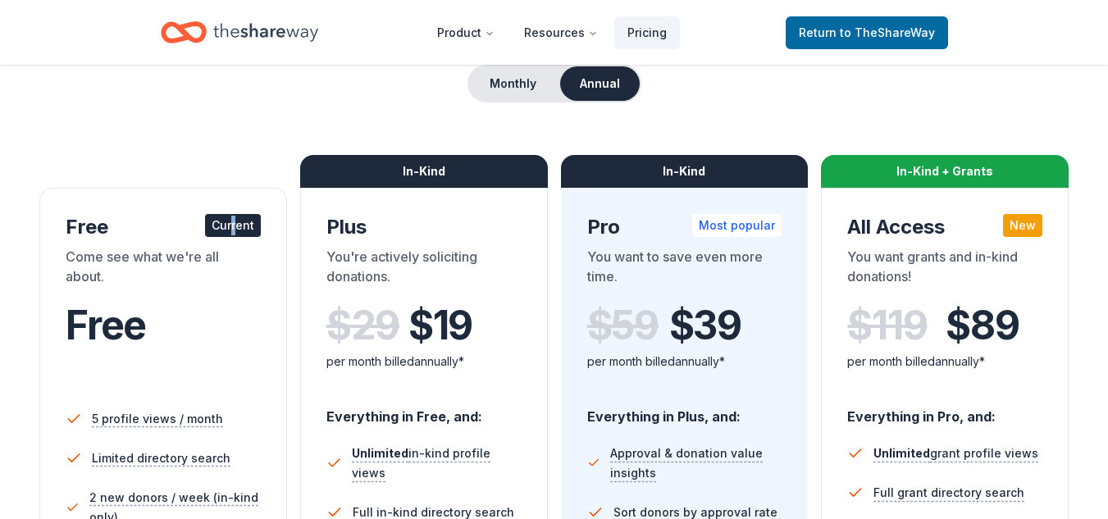
click at [235, 227] on div "Current" at bounding box center [233, 225] width 56 height 23
click at [235, 226] on div "Current" at bounding box center [233, 225] width 56 height 23
click at [860, 32] on span "to TheShareWay" at bounding box center [887, 32] width 95 height 14
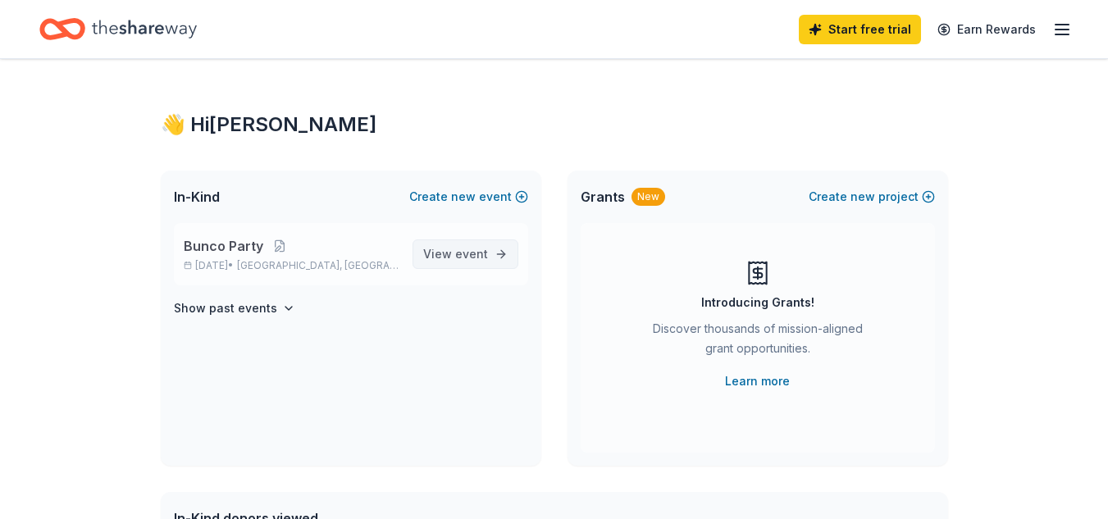
click at [457, 254] on span "View event" at bounding box center [455, 254] width 65 height 20
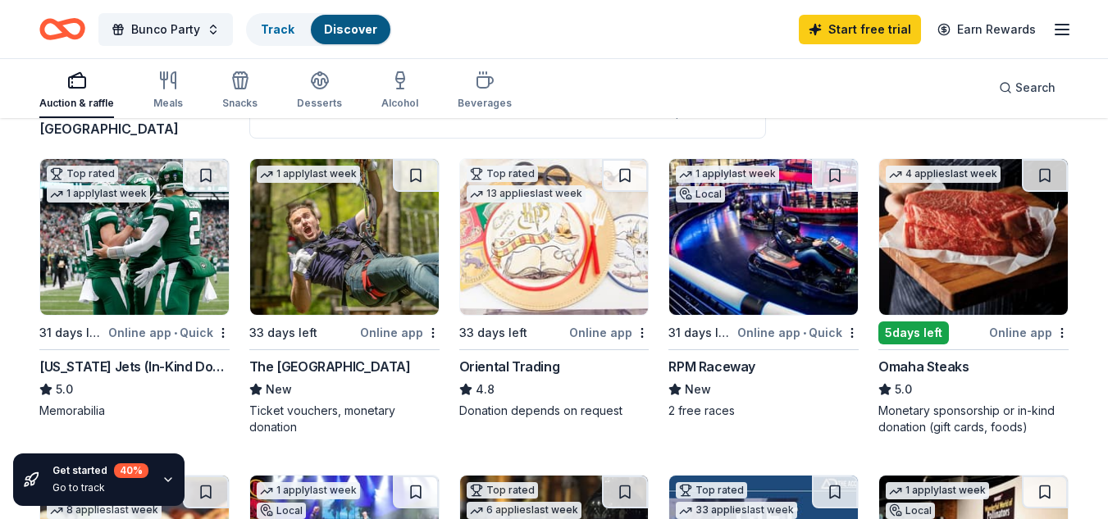
scroll to position [246, 0]
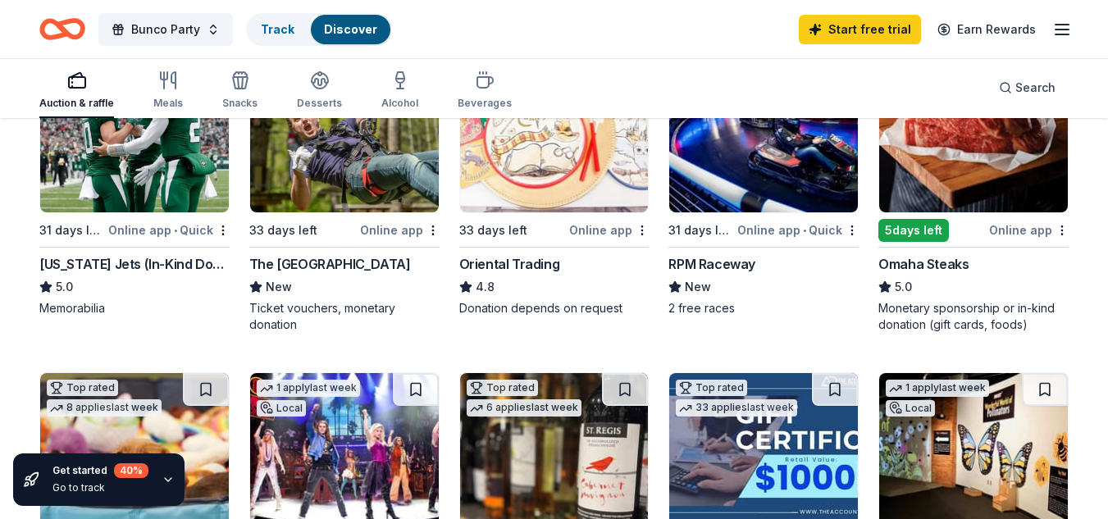
click at [537, 262] on div "Oriental Trading" at bounding box center [509, 264] width 101 height 20
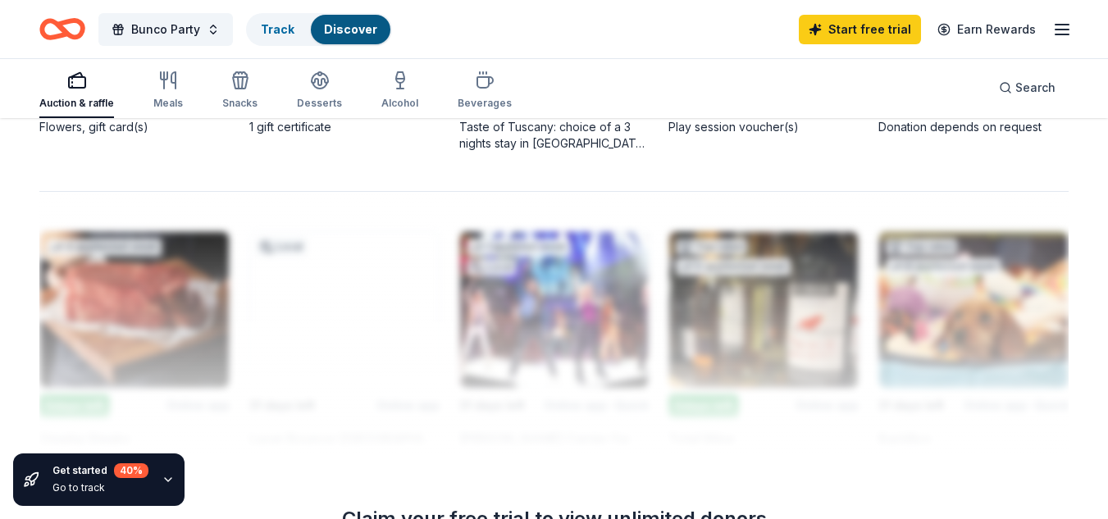
scroll to position [1476, 0]
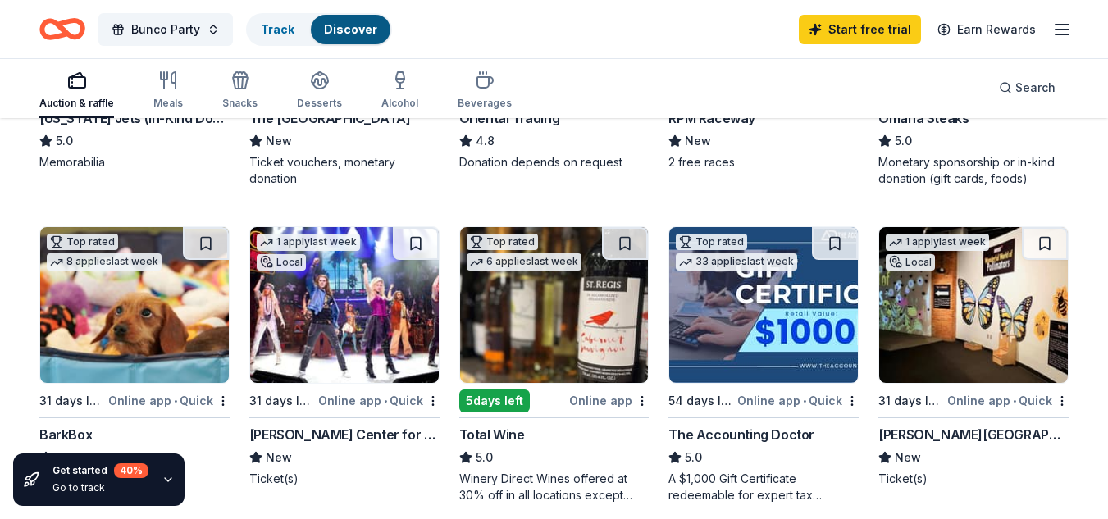
scroll to position [410, 0]
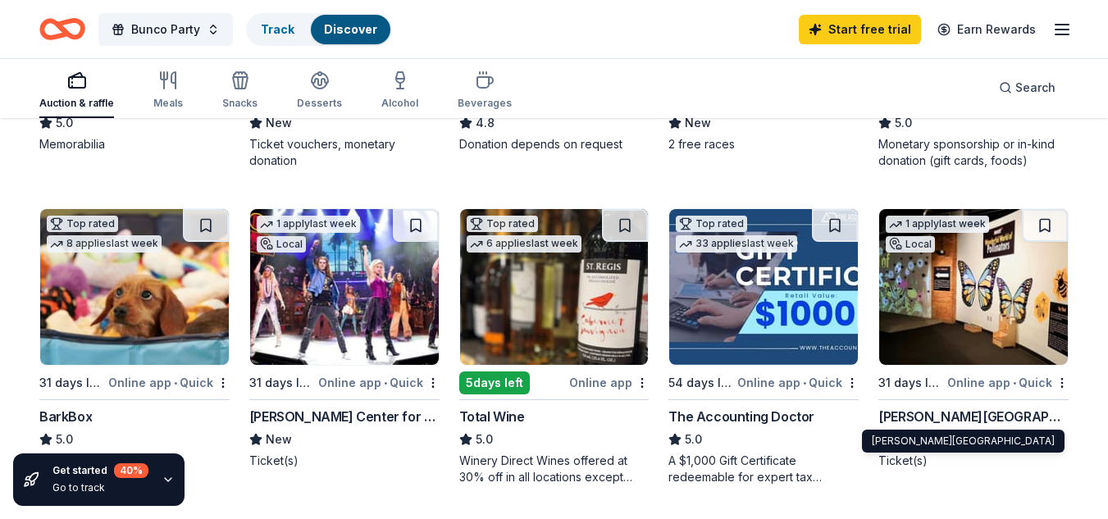
click at [958, 413] on div "Milton J. Rubenstein Museum of Science & Technology" at bounding box center [973, 417] width 190 height 20
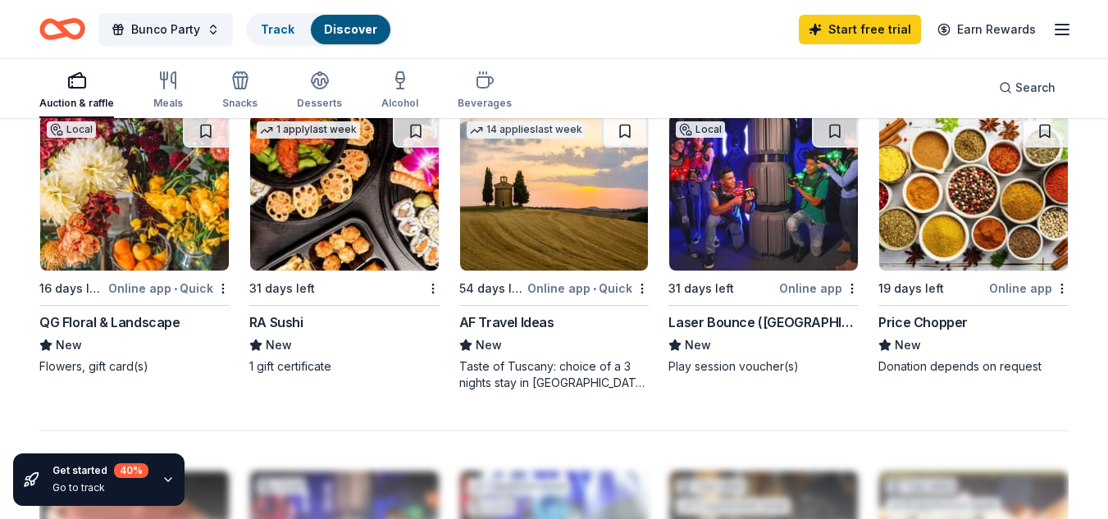
scroll to position [1148, 0]
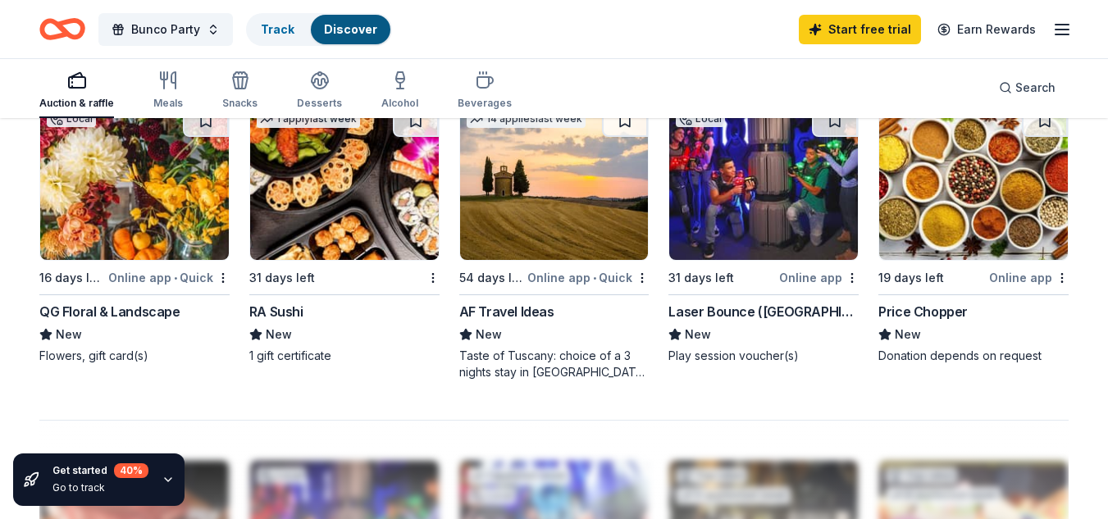
click at [934, 313] on div "Price Chopper" at bounding box center [922, 312] width 89 height 20
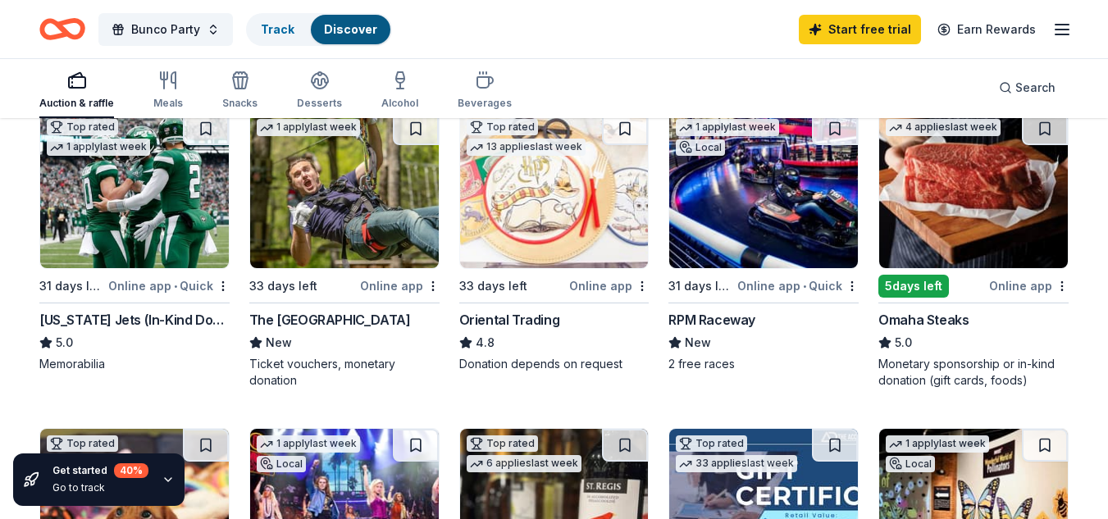
scroll to position [246, 0]
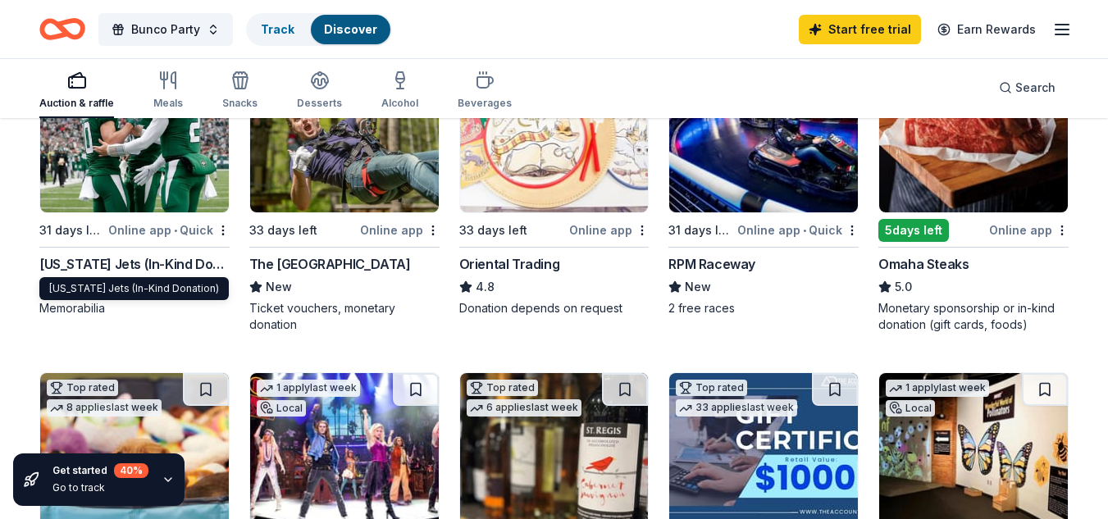
click at [124, 269] on div "New York Jets (In-Kind Donation)" at bounding box center [134, 264] width 190 height 20
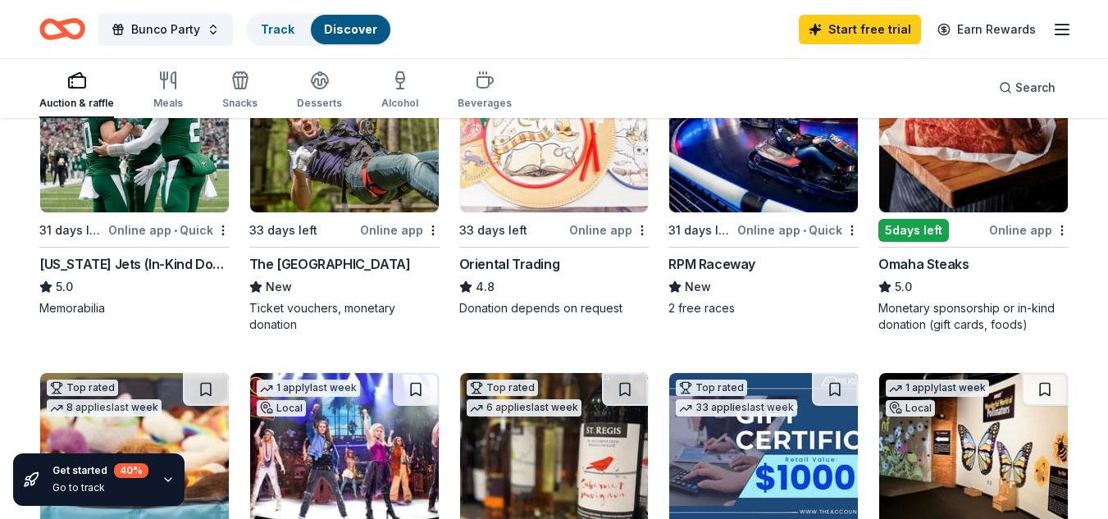
click at [511, 271] on div "Oriental Trading" at bounding box center [509, 264] width 101 height 20
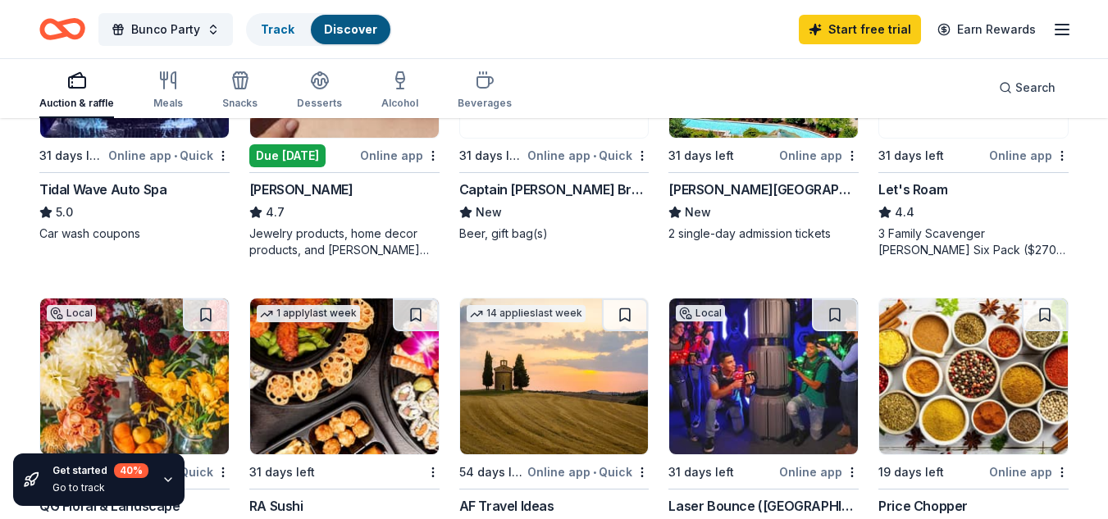
scroll to position [984, 0]
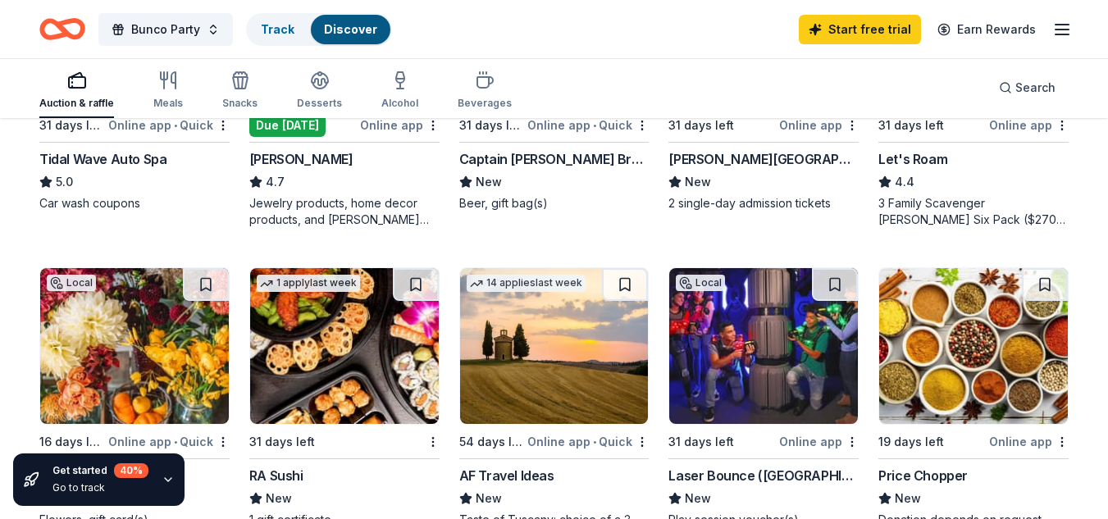
click at [928, 157] on div "Let's Roam" at bounding box center [912, 159] width 69 height 20
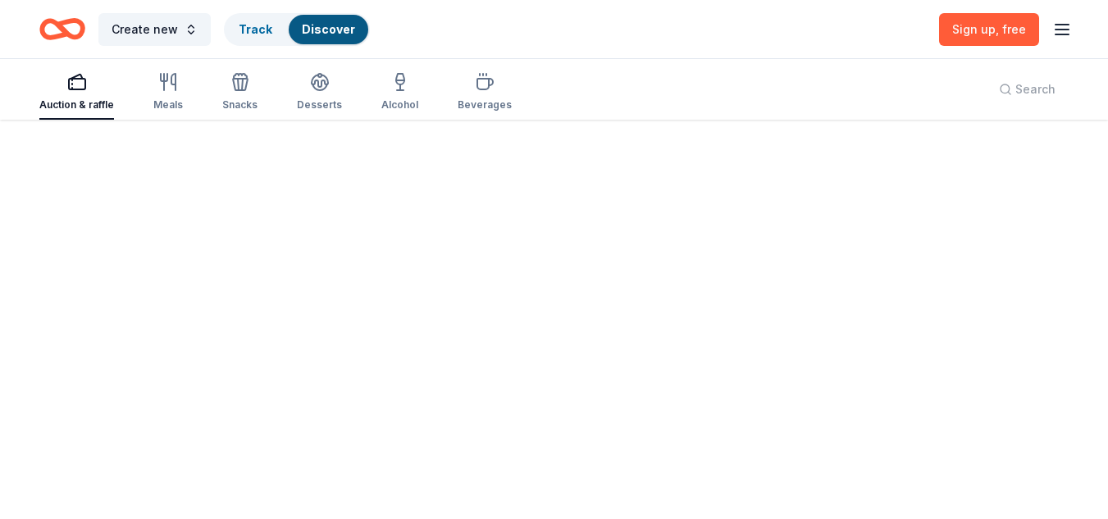
scroll to position [0, 0]
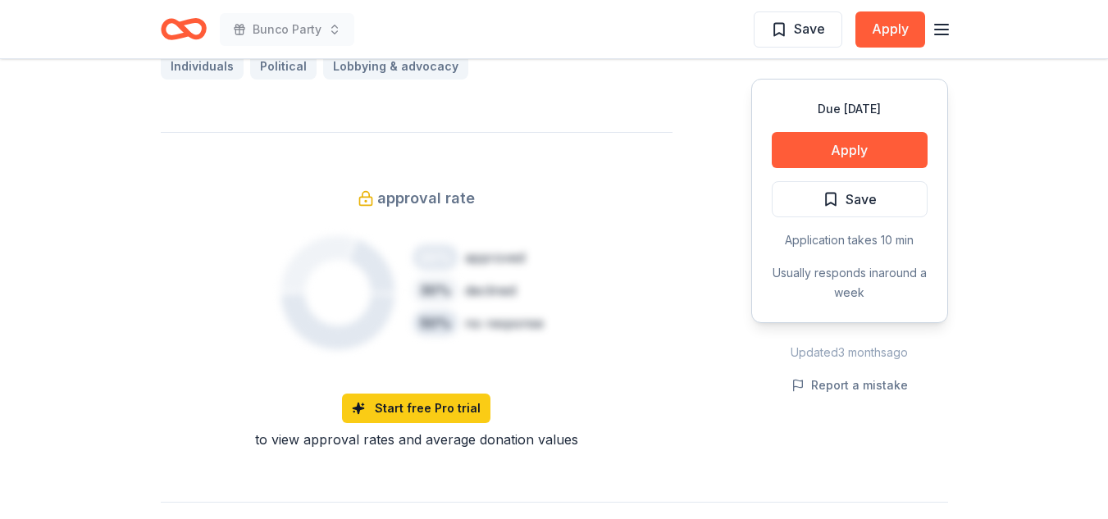
scroll to position [984, 0]
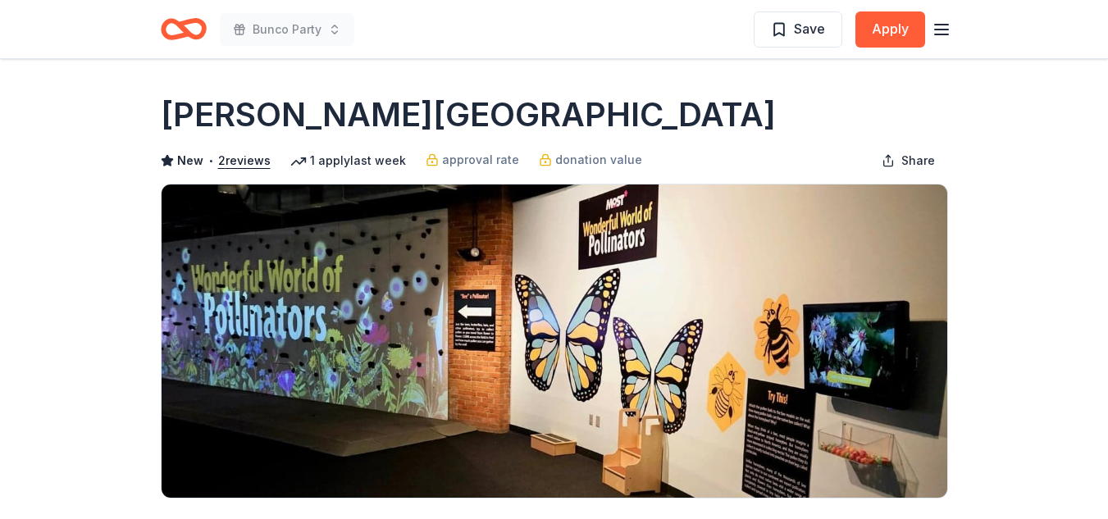
click at [689, 118] on h1 "[PERSON_NAME][GEOGRAPHIC_DATA]" at bounding box center [468, 115] width 615 height 46
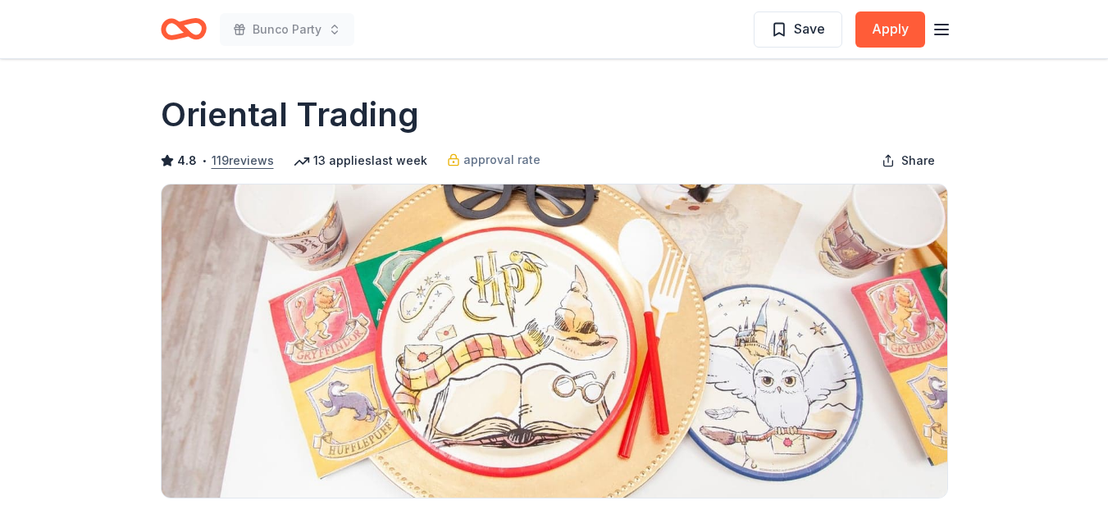
click at [234, 157] on button "119 reviews" at bounding box center [243, 161] width 62 height 20
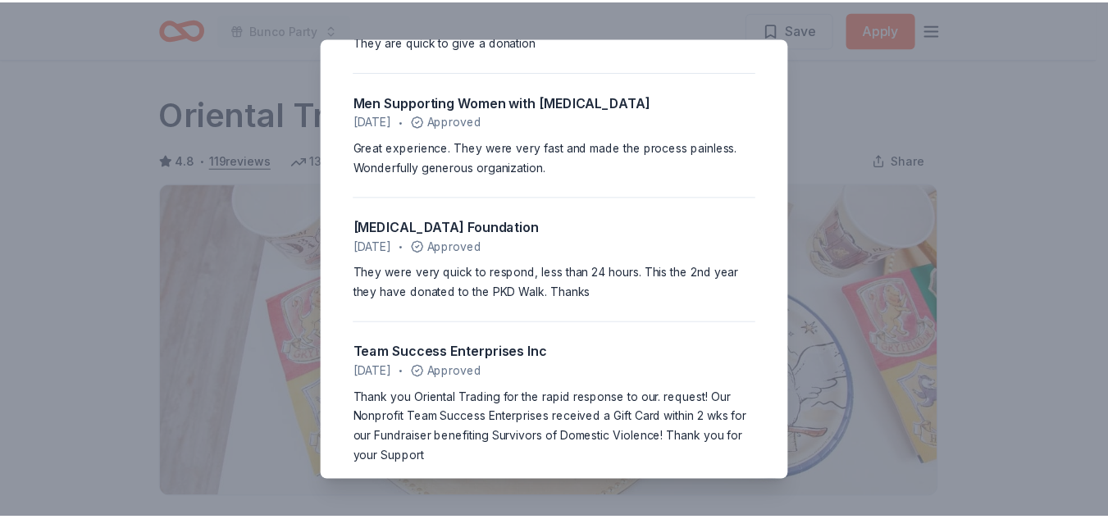
scroll to position [2215, 0]
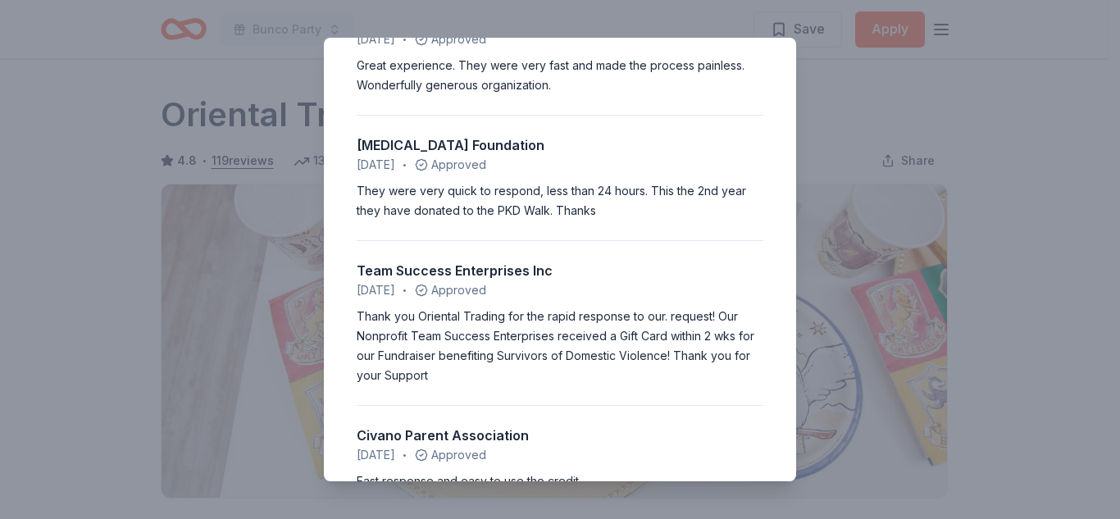
click at [679, 25] on div "4.8 • 119 reviews HGSA [DATE] • Approved We received a response the next day. T…" at bounding box center [560, 259] width 1120 height 519
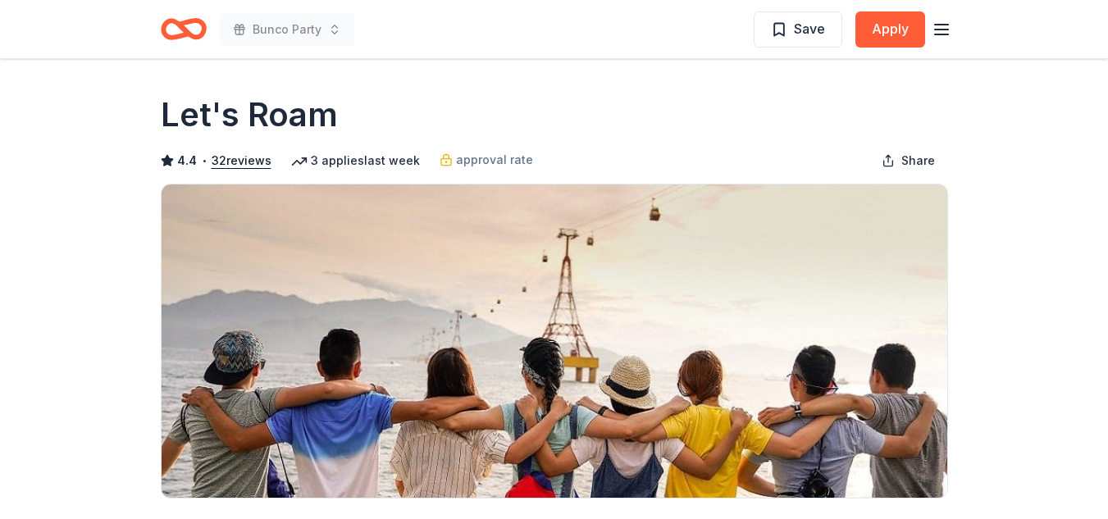
drag, startPoint x: 938, startPoint y: 27, endPoint x: 965, endPoint y: 60, distance: 43.1
click at [940, 30] on icon "button" at bounding box center [942, 30] width 20 height 20
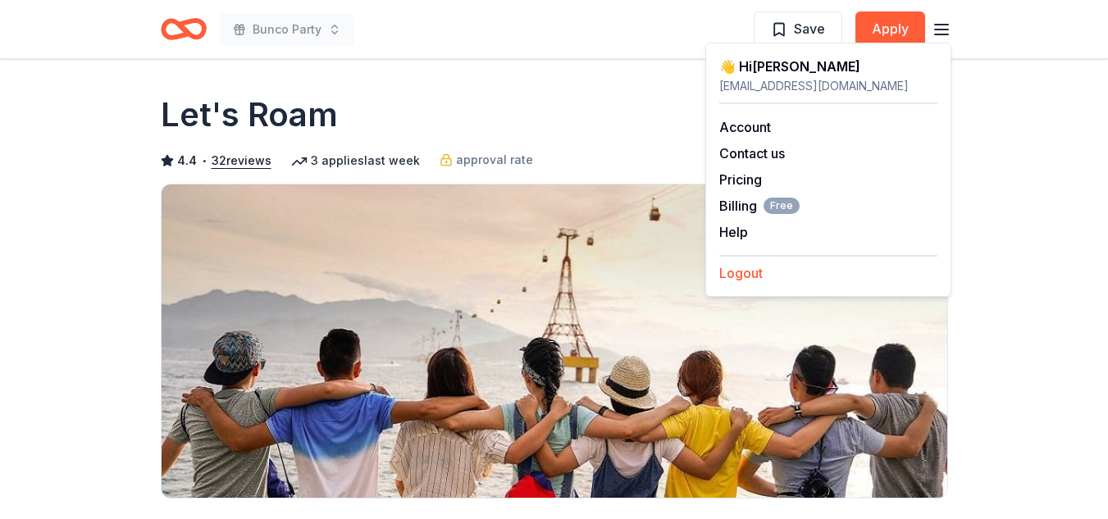
click at [755, 273] on button "Logout" at bounding box center [740, 273] width 43 height 20
